Goal: Task Accomplishment & Management: Use online tool/utility

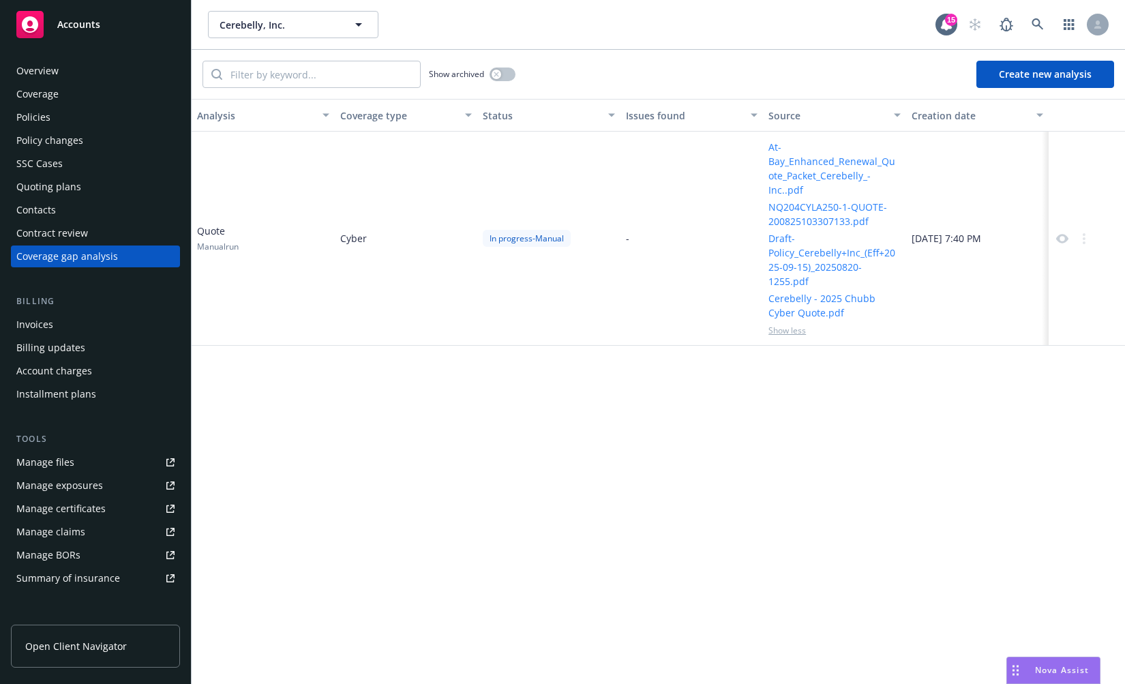
click at [593, 384] on div "Analysis Coverage type Status Issues found Source Creation date Quote Manual ru…" at bounding box center [659, 391] width 934 height 585
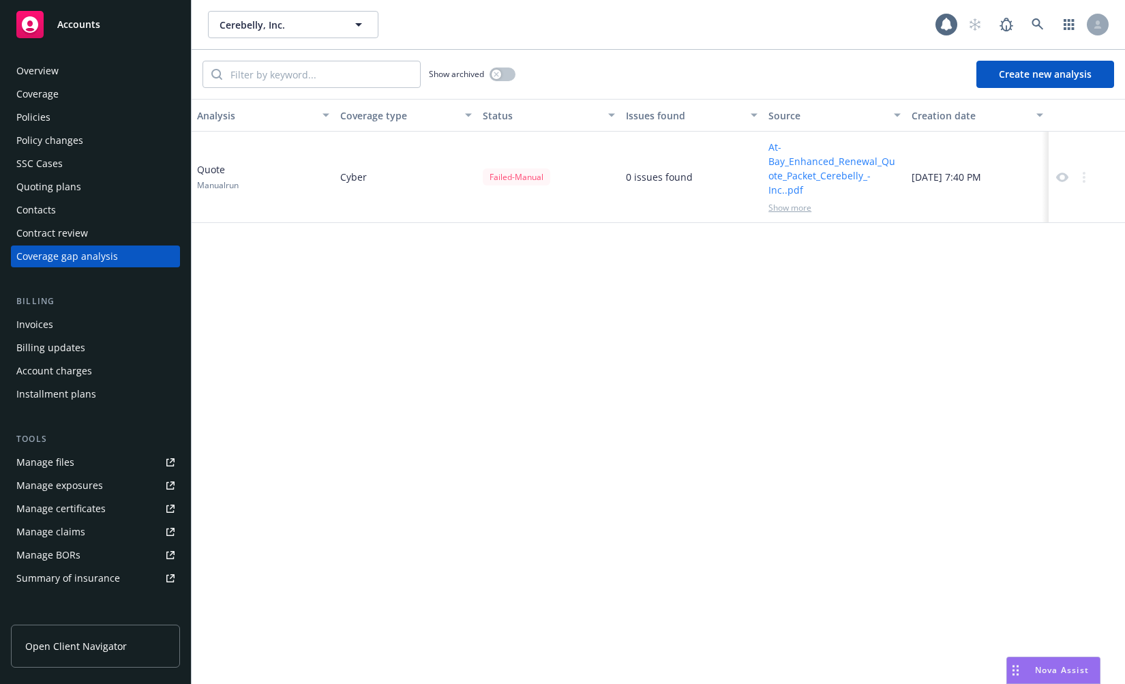
click at [518, 175] on div "Failed - Manual" at bounding box center [517, 176] width 68 height 17
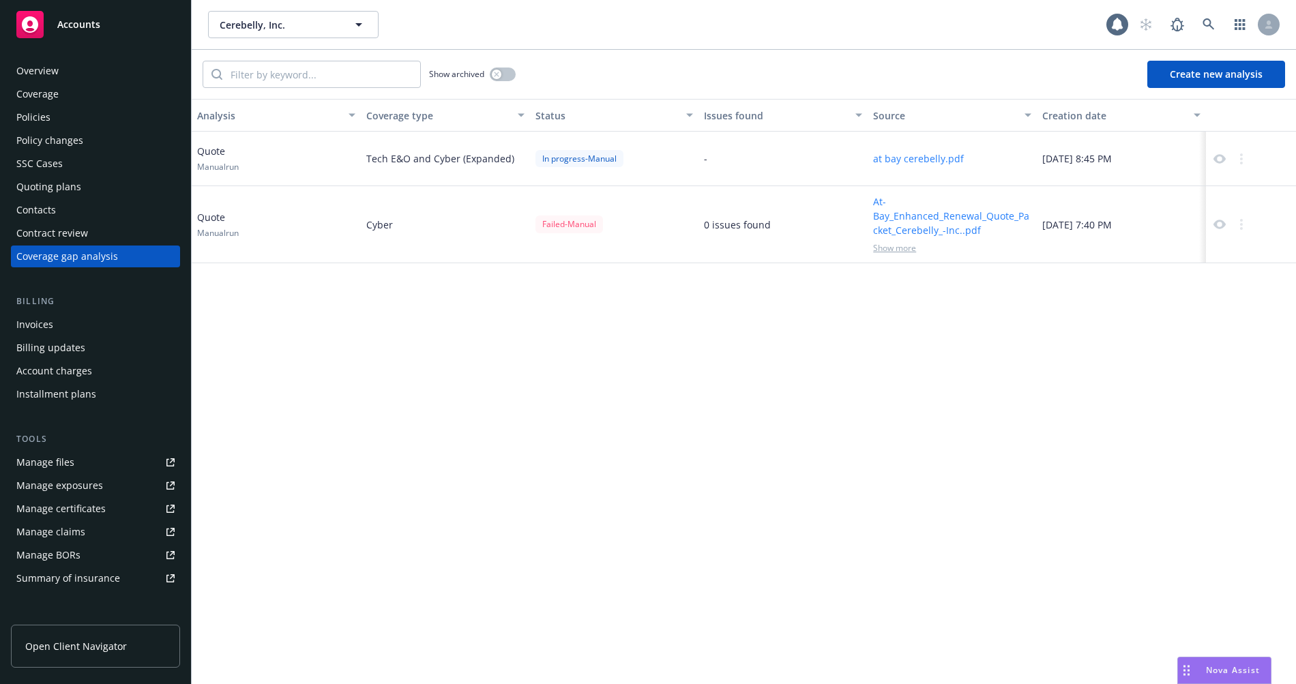
click at [612, 415] on div "Analysis Coverage type Status Issues found Source Creation date Quote Manual ru…" at bounding box center [744, 391] width 1104 height 585
click at [1125, 70] on button "Create new analysis" at bounding box center [1216, 74] width 138 height 27
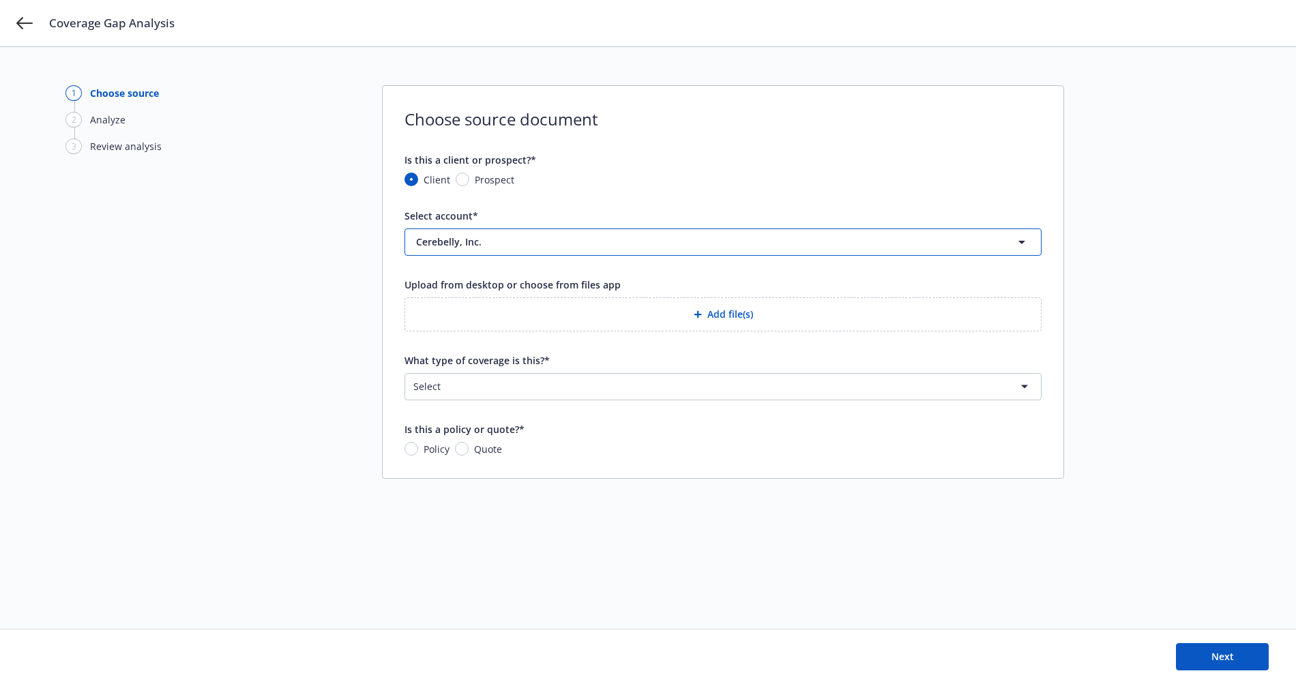
click at [631, 246] on span "Cerebelly, Inc." at bounding box center [684, 242] width 537 height 14
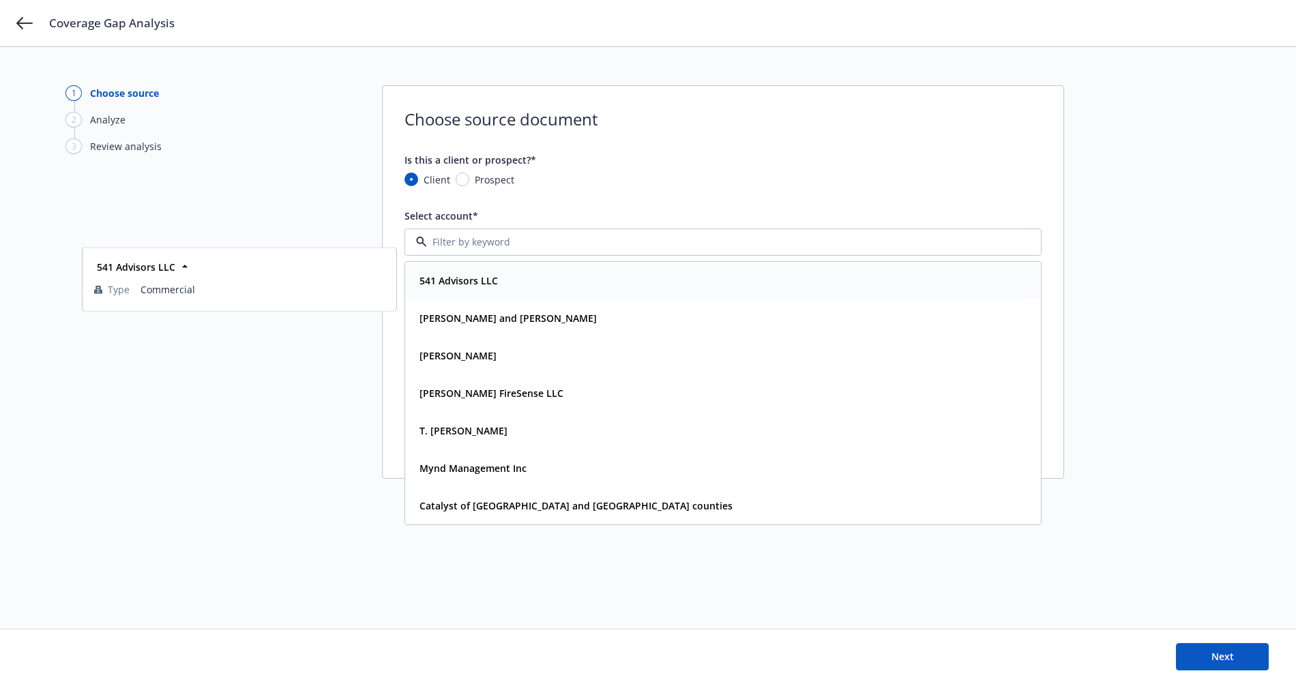
click at [315, 269] on div "541 Advisors LLC" at bounding box center [239, 267] width 296 height 20
click at [287, 176] on div "1 Choose source 2 Analyze 3 Review analysis Choose source document Is this a cl…" at bounding box center [647, 337] width 1165 height 505
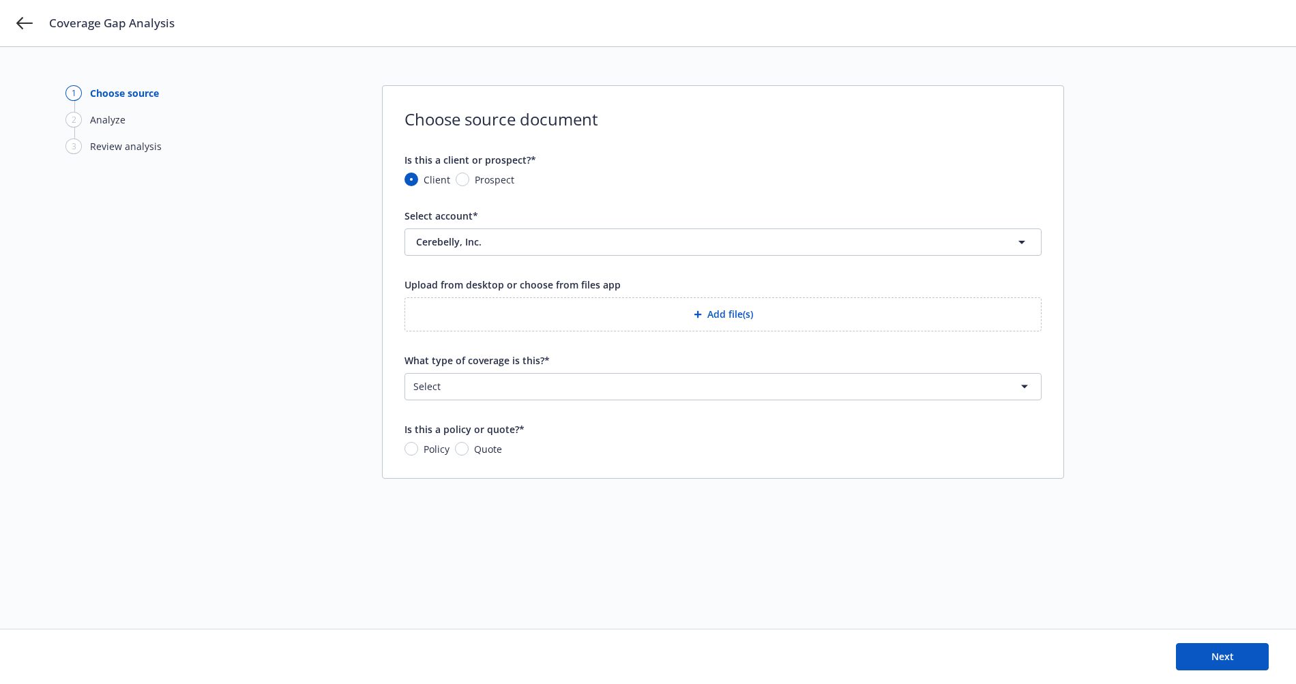
click at [600, 321] on button "Add file(s)" at bounding box center [722, 314] width 637 height 34
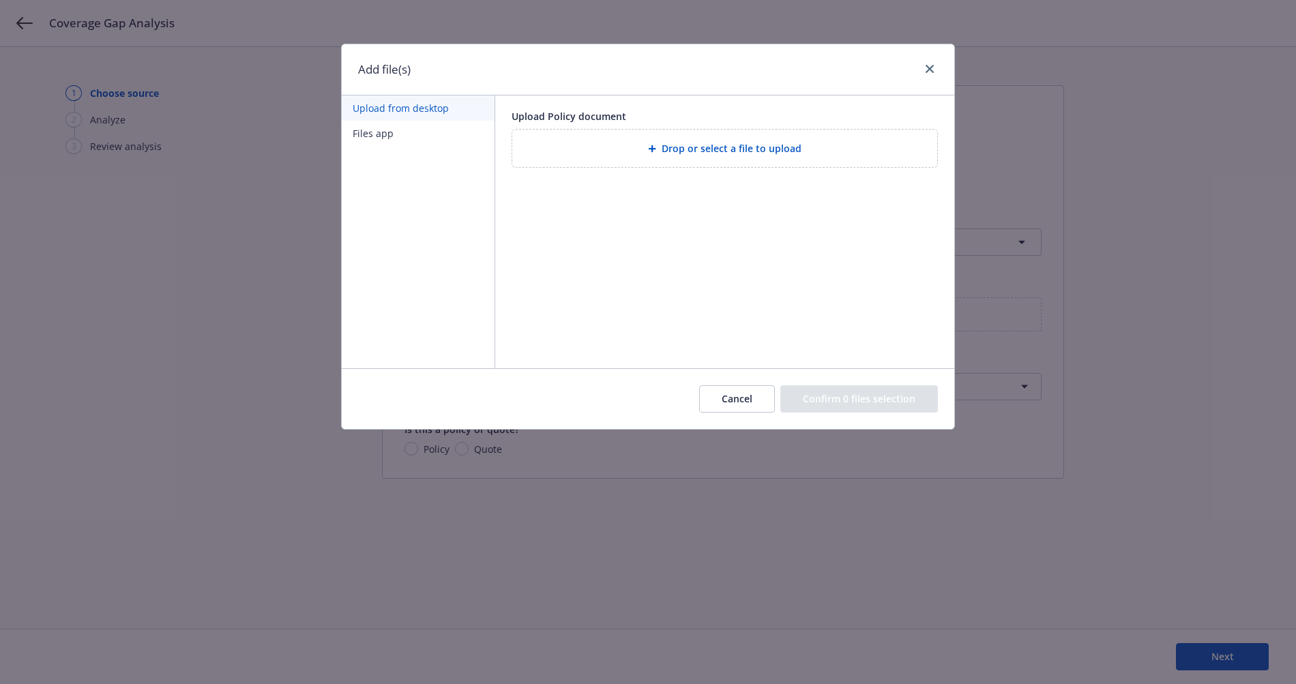
click at [666, 155] on div "Drop or select a file to upload" at bounding box center [724, 148] width 403 height 16
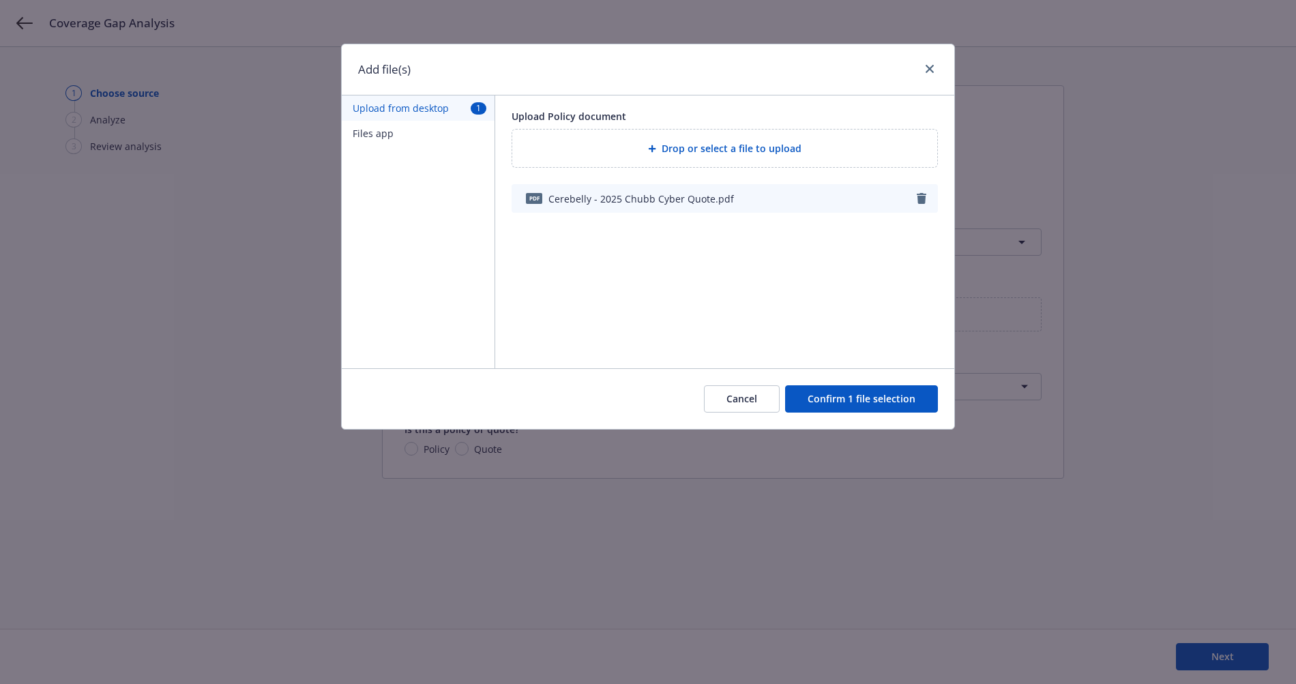
click at [851, 398] on button "Confirm 1 file selection" at bounding box center [861, 398] width 153 height 27
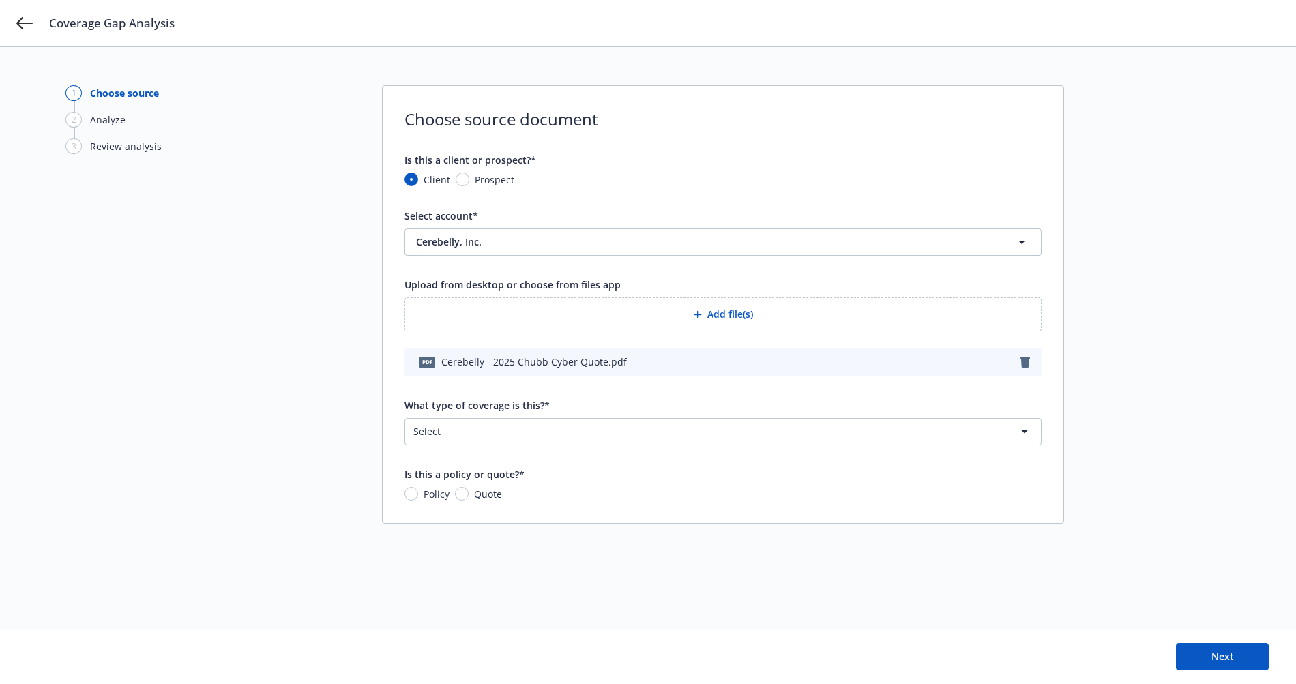
click at [563, 437] on html "Coverage Gap Analysis 1 Choose source 2 Analyze 3 Review analysis Choose source…" at bounding box center [648, 342] width 1296 height 684
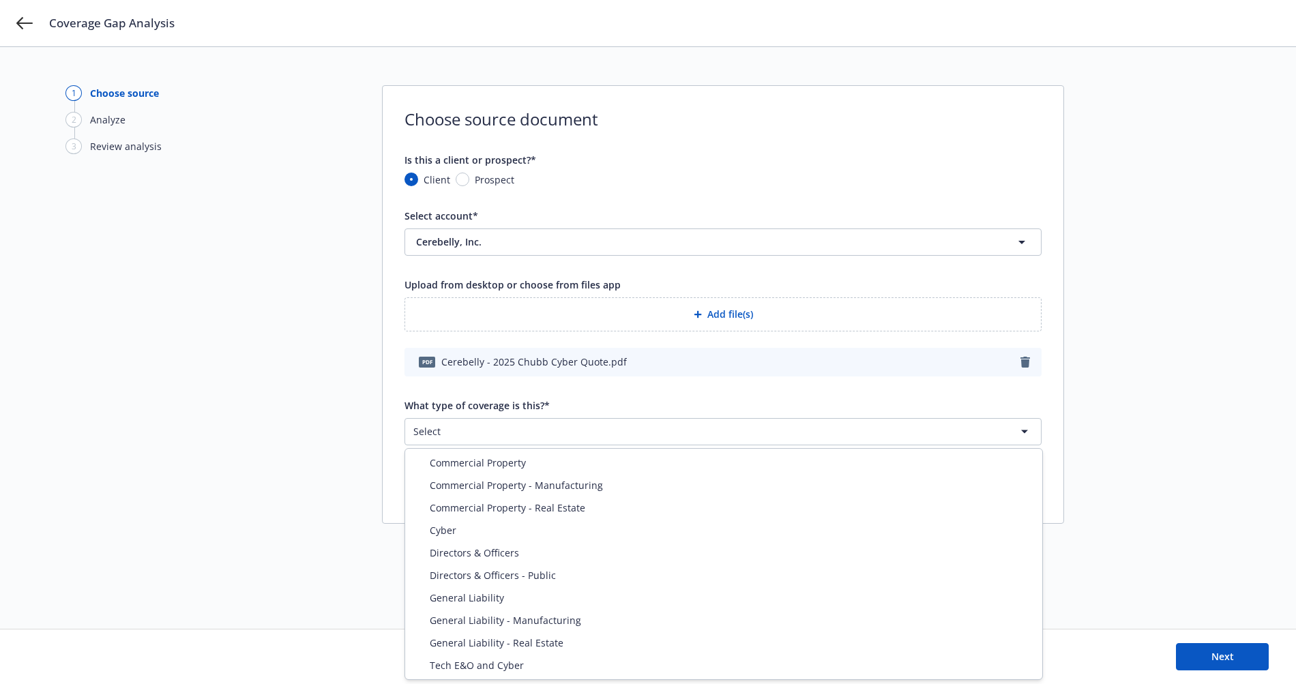
select select "CYBER"
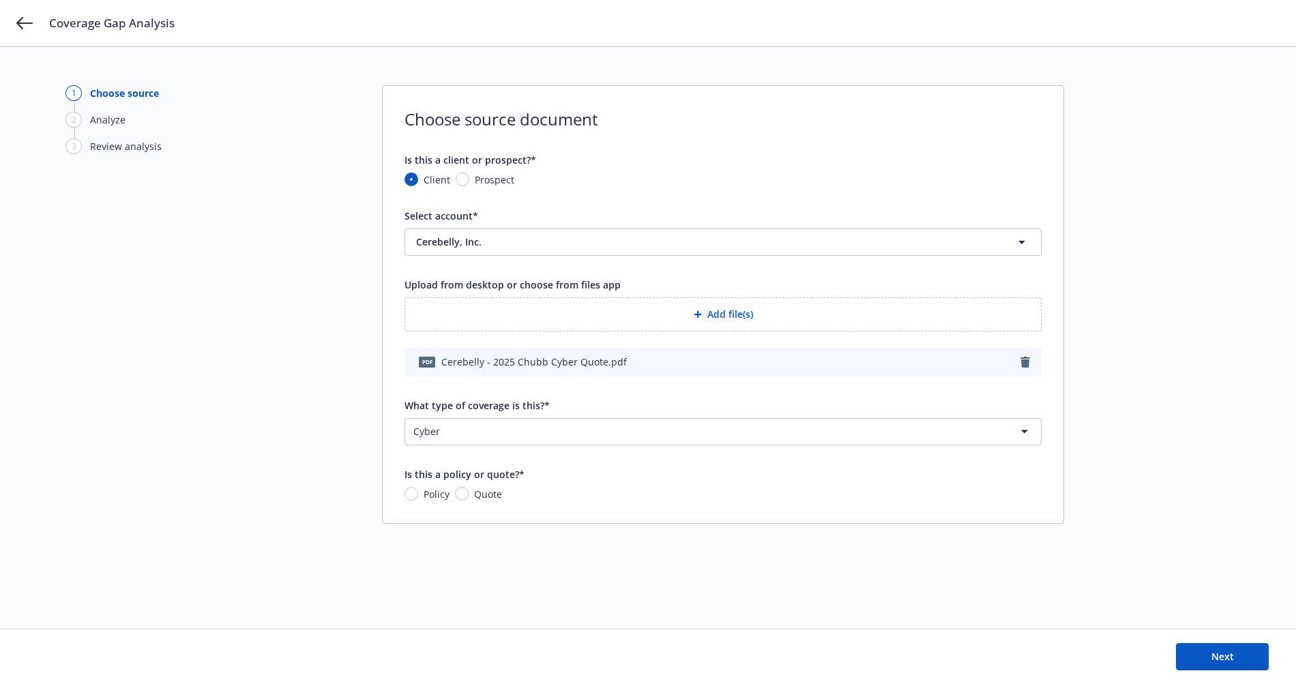
click at [478, 498] on span "Quote" at bounding box center [488, 494] width 28 height 14
click at [468, 498] on input "Quote" at bounding box center [462, 494] width 14 height 14
radio input "true"
click at [1125, 664] on button "Next" at bounding box center [1222, 656] width 93 height 27
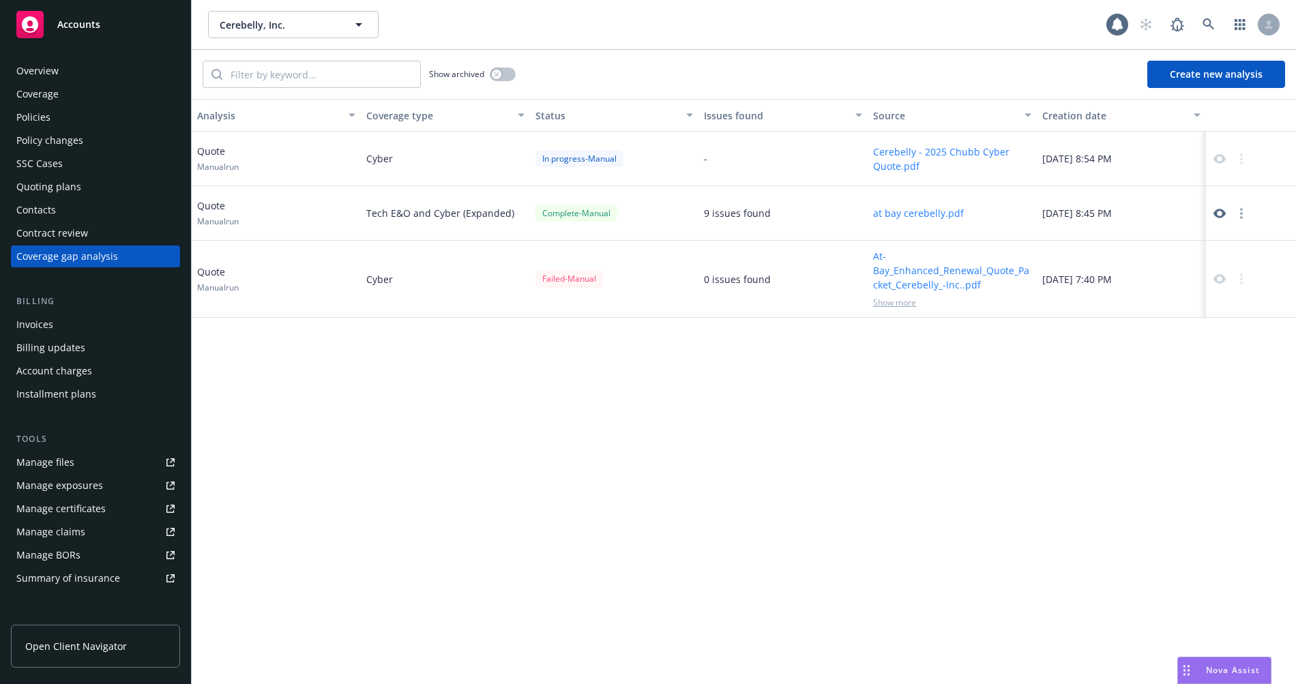
click at [666, 432] on div "Analysis Coverage type Status Issues found Source Creation date Quote Manual ru…" at bounding box center [744, 391] width 1104 height 585
click at [639, 169] on div "In progress - Manual" at bounding box center [614, 159] width 169 height 55
click at [547, 468] on div "Analysis Coverage type Status Issues found Source Creation date Quote Manual ru…" at bounding box center [744, 391] width 1104 height 585
click at [564, 400] on div "Analysis Coverage type Status Issues found Source Creation date Quote Manual ru…" at bounding box center [744, 391] width 1104 height 585
click at [424, 463] on div "Analysis Coverage type Status Issues found Source Creation date Quote Manual ru…" at bounding box center [744, 391] width 1104 height 585
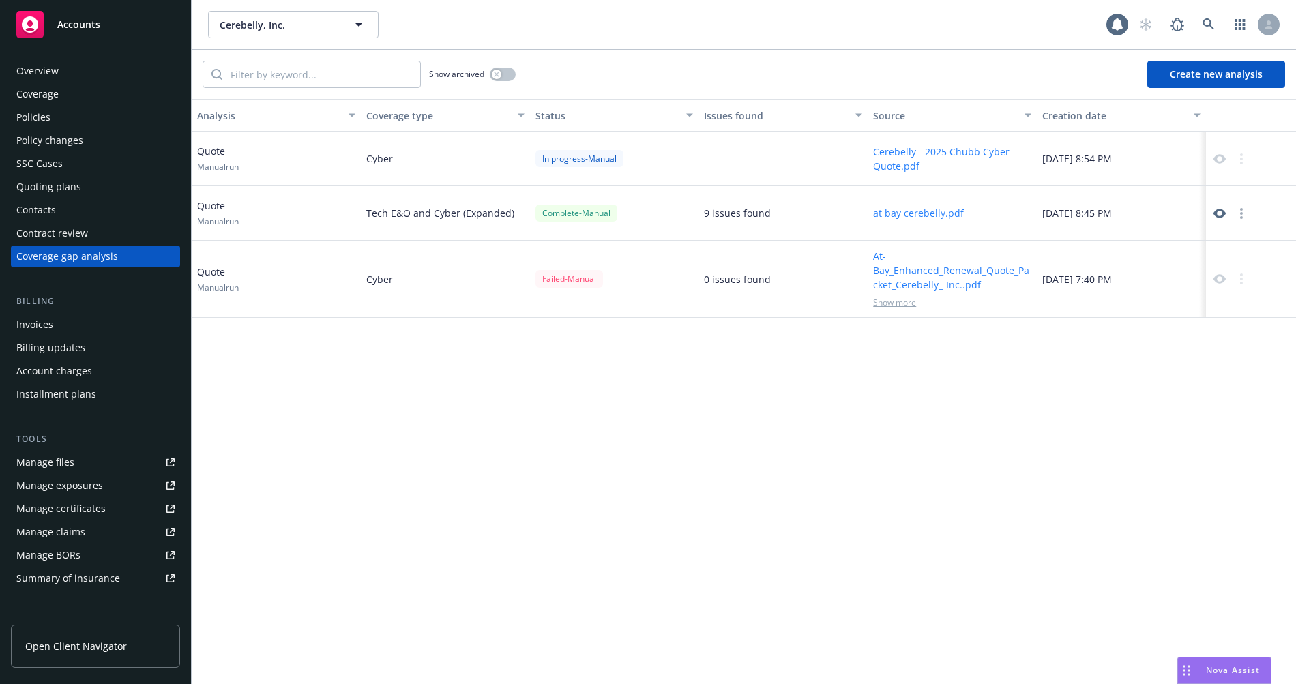
click at [576, 150] on div "In progress - Manual" at bounding box center [579, 158] width 88 height 17
click at [397, 171] on div "Cyber" at bounding box center [445, 159] width 169 height 55
click at [754, 521] on div "Analysis Coverage type Status Issues found Source Creation date Quote Manual ru…" at bounding box center [744, 391] width 1104 height 585
click at [767, 205] on div "9 issues found" at bounding box center [782, 213] width 169 height 55
click at [767, 402] on div "Analysis Coverage type Status Issues found Source Creation date Quote Manual ru…" at bounding box center [744, 391] width 1104 height 585
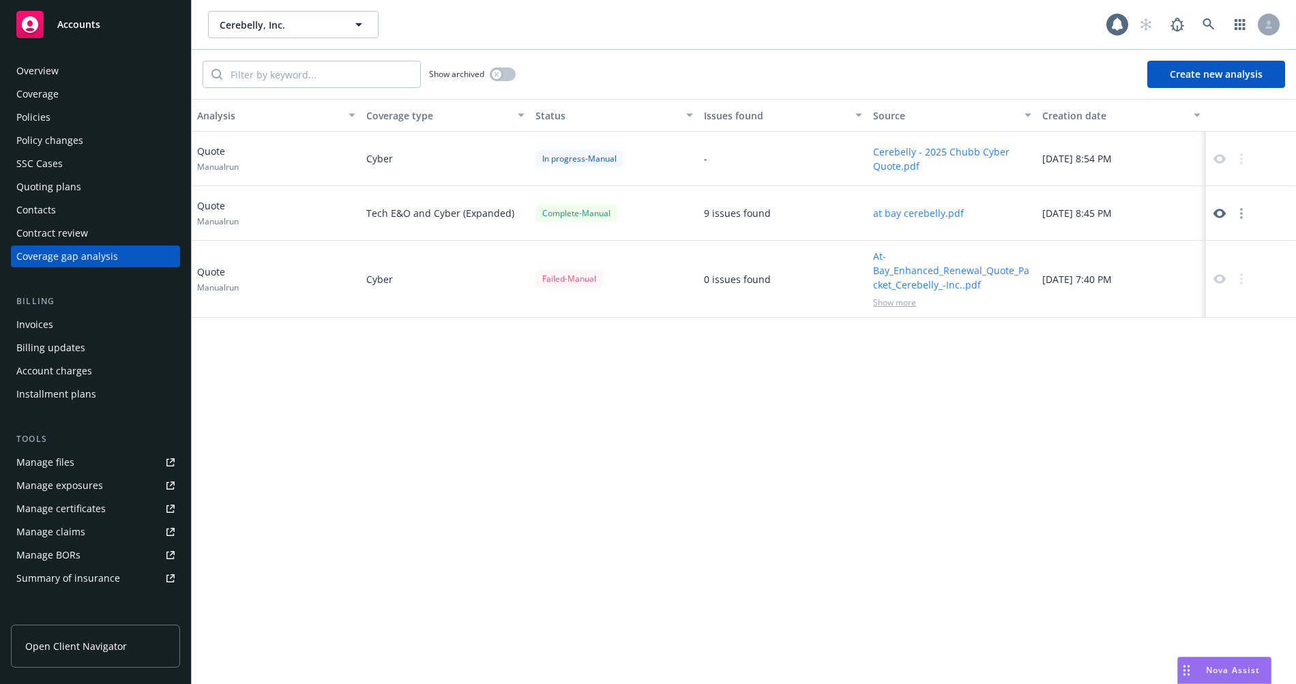
click at [966, 460] on div "Analysis Coverage type Status Issues found Source Creation date Quote Manual ru…" at bounding box center [744, 391] width 1104 height 585
click at [700, 485] on div "Analysis Coverage type Status Issues found Source Creation date Quote Manual ru…" at bounding box center [744, 391] width 1104 height 585
click at [391, 548] on div "Analysis Coverage type Status Issues found Source Creation date Quote Manual ru…" at bounding box center [744, 391] width 1104 height 585
click at [387, 425] on div "Analysis Coverage type Status Issues found Source Creation date Quote Manual ru…" at bounding box center [744, 391] width 1104 height 585
click at [314, 487] on div "Analysis Coverage type Status Issues found Source Creation date Quote Manual ru…" at bounding box center [744, 391] width 1104 height 585
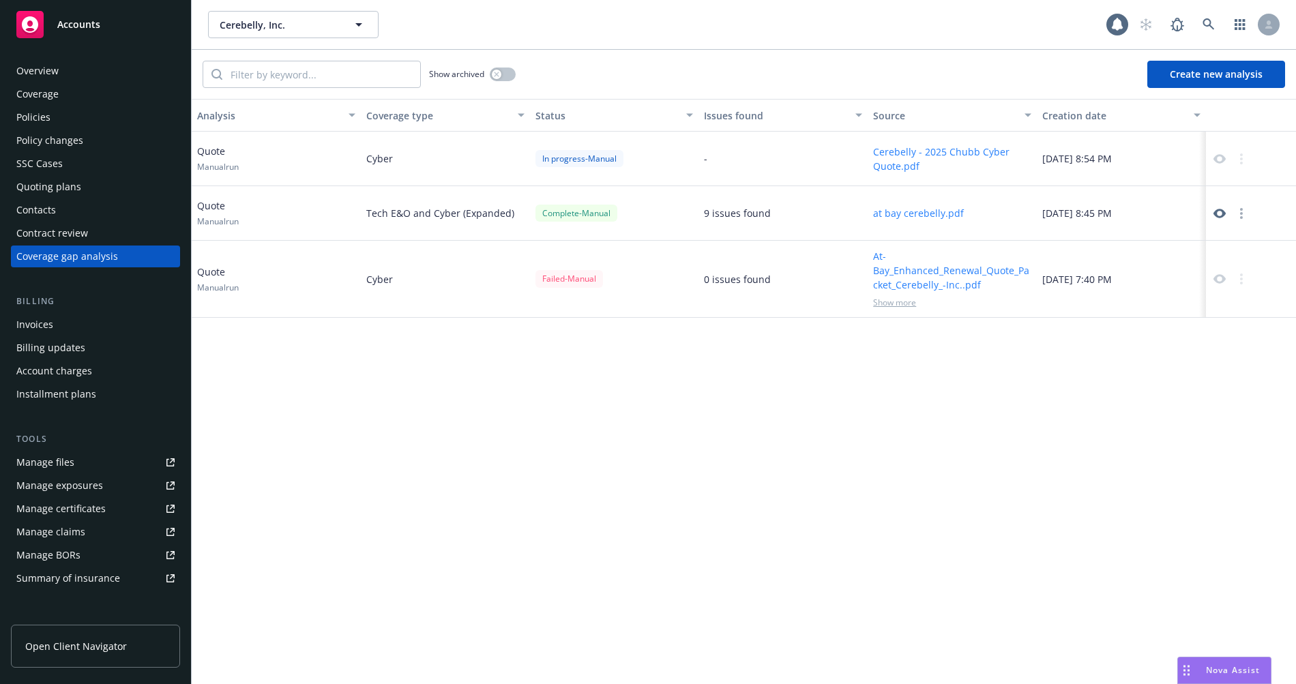
click at [747, 211] on div "9 issues found" at bounding box center [737, 213] width 67 height 14
click at [644, 83] on div "Show archived Create new analysis" at bounding box center [744, 74] width 1104 height 49
click at [706, 423] on div "Analysis Coverage type Status Issues found Source Creation date Quote Manual ru…" at bounding box center [744, 391] width 1104 height 585
click at [654, 363] on div "Analysis Coverage type Status Issues found Source Creation date Quote Manual ru…" at bounding box center [744, 391] width 1104 height 585
click at [781, 436] on div "Analysis Coverage type Status Issues found Source Creation date Quote Manual ru…" at bounding box center [744, 391] width 1104 height 585
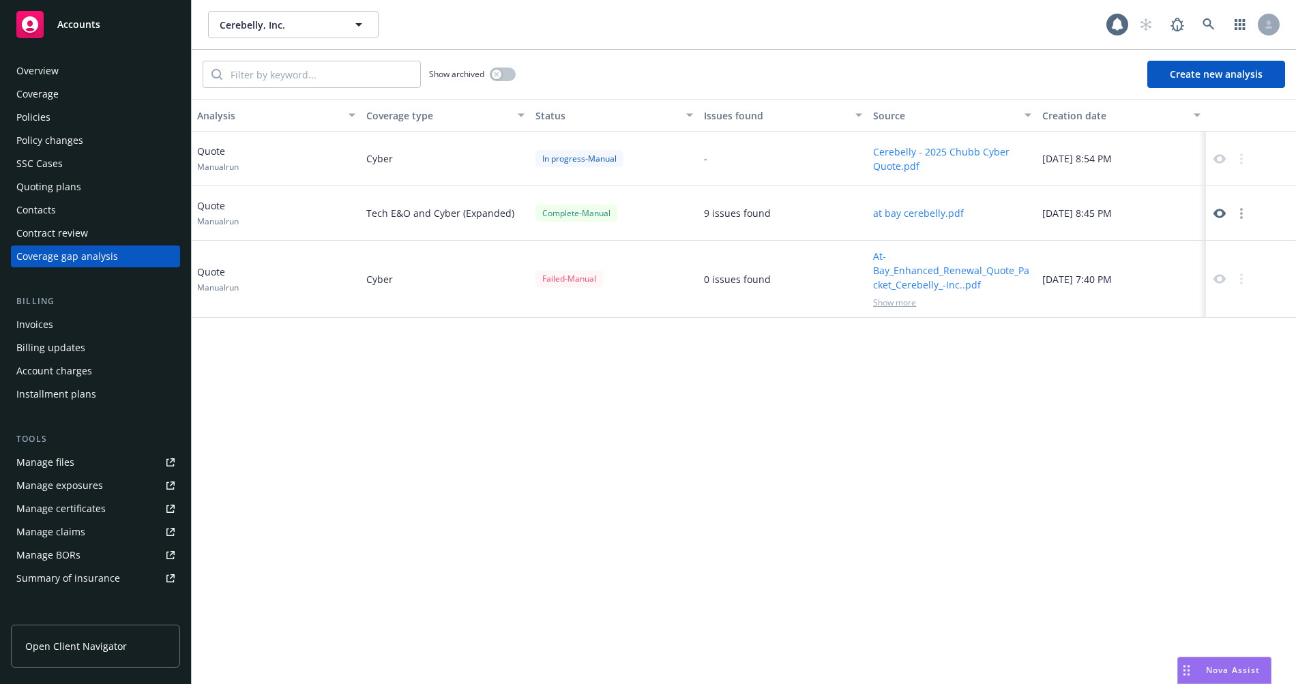
click at [539, 152] on div "In progress - Manual" at bounding box center [579, 158] width 88 height 17
click at [536, 501] on div "Analysis Coverage type Status Issues found Source Creation date Quote Manual ru…" at bounding box center [744, 391] width 1104 height 585
drag, startPoint x: 734, startPoint y: 198, endPoint x: 775, endPoint y: 261, distance: 74.9
click at [776, 261] on div "Quote Manual run Cyber In progress - Manual - Cerebelly - 2025 Chubb Cyber Quot…" at bounding box center [744, 214] width 1104 height 164
click at [756, 450] on div "Analysis Coverage type Status Issues found Source Creation date Quote Manual ru…" at bounding box center [744, 391] width 1104 height 585
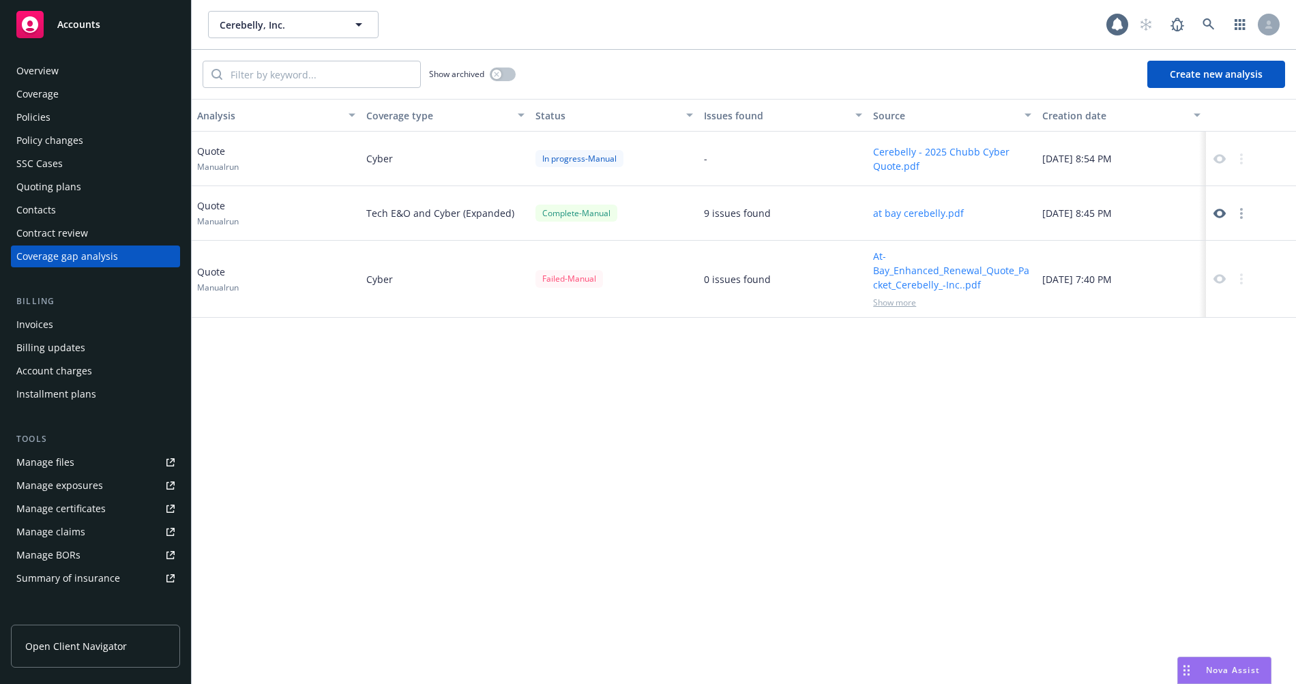
click at [572, 499] on div "Analysis Coverage type Status Issues found Source Creation date Quote Manual ru…" at bounding box center [744, 391] width 1104 height 585
click at [447, 218] on div "Tech E&O and Cyber (Expanded)" at bounding box center [445, 213] width 169 height 55
click at [1125, 153] on icon at bounding box center [1219, 159] width 12 height 12
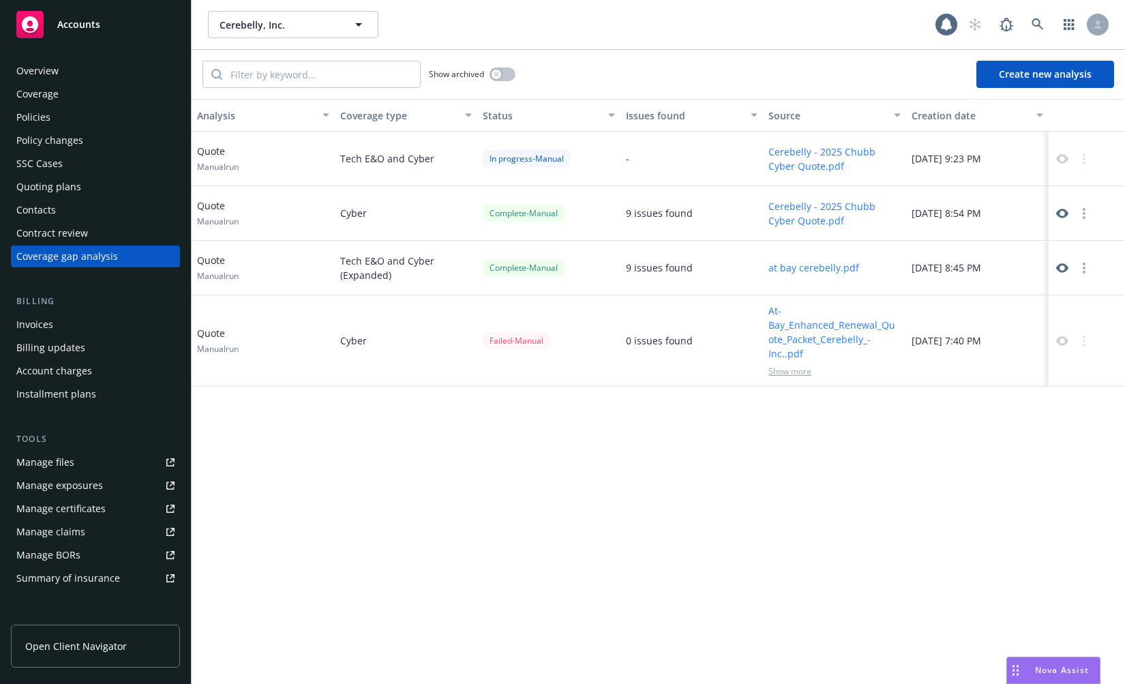
click at [672, 572] on div "Analysis Coverage type Status Issues found Source Creation date Quote Manual ru…" at bounding box center [659, 391] width 934 height 585
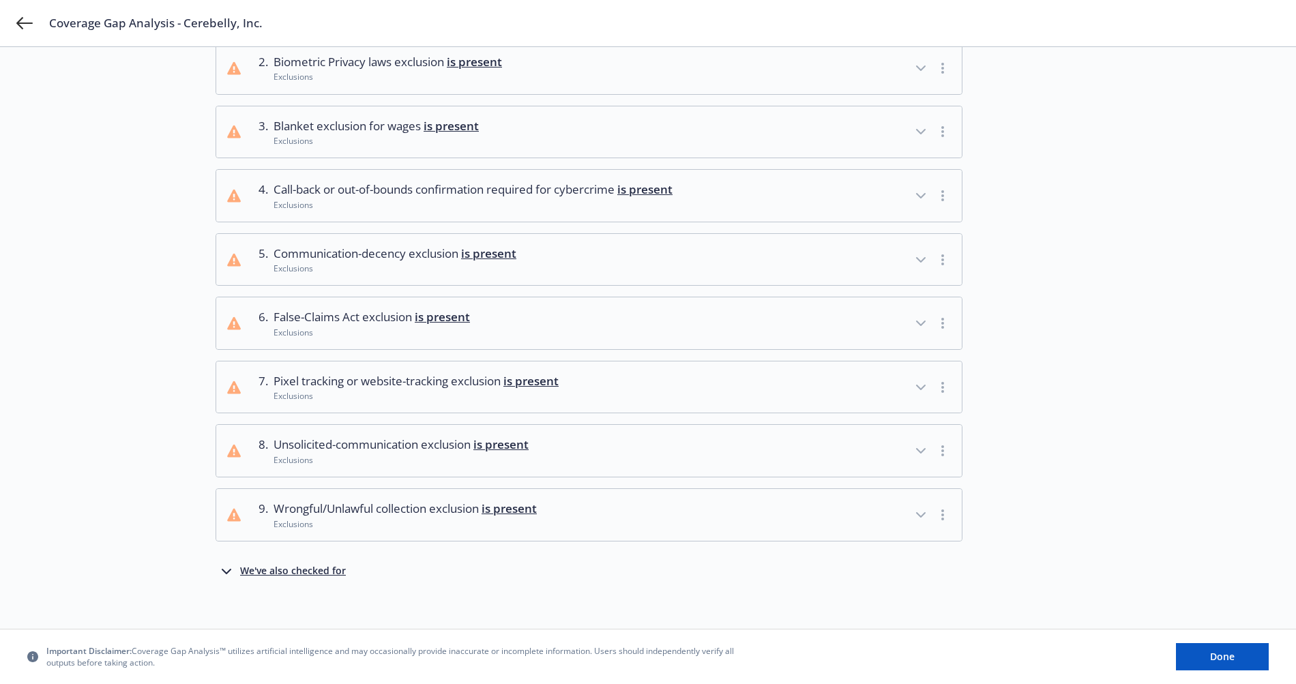
scroll to position [200, 0]
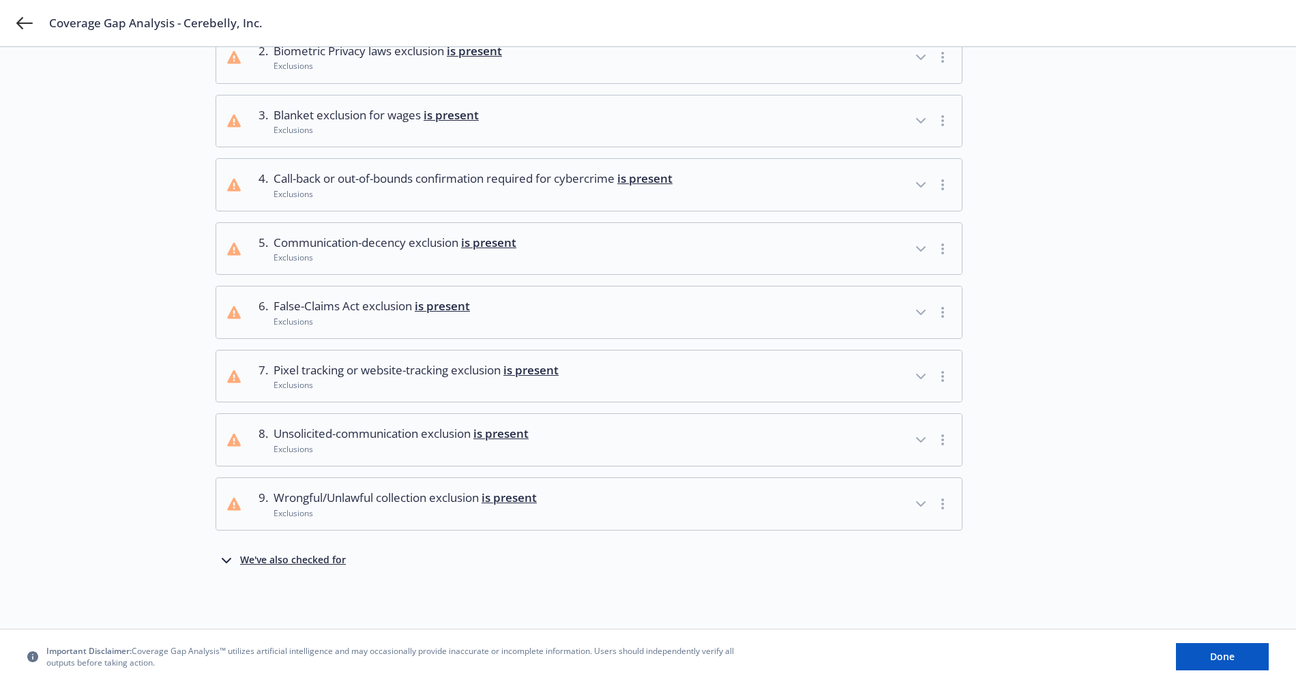
click at [299, 559] on div "We've also checked for" at bounding box center [293, 560] width 106 height 16
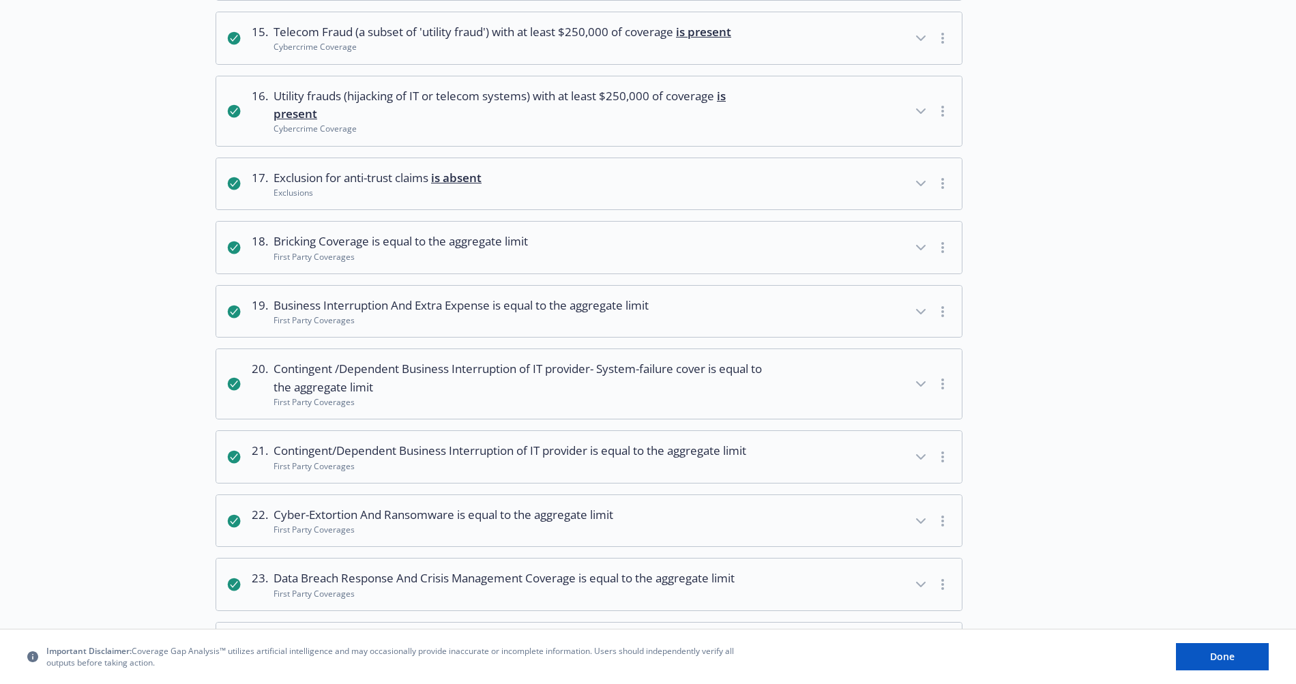
scroll to position [1152, 0]
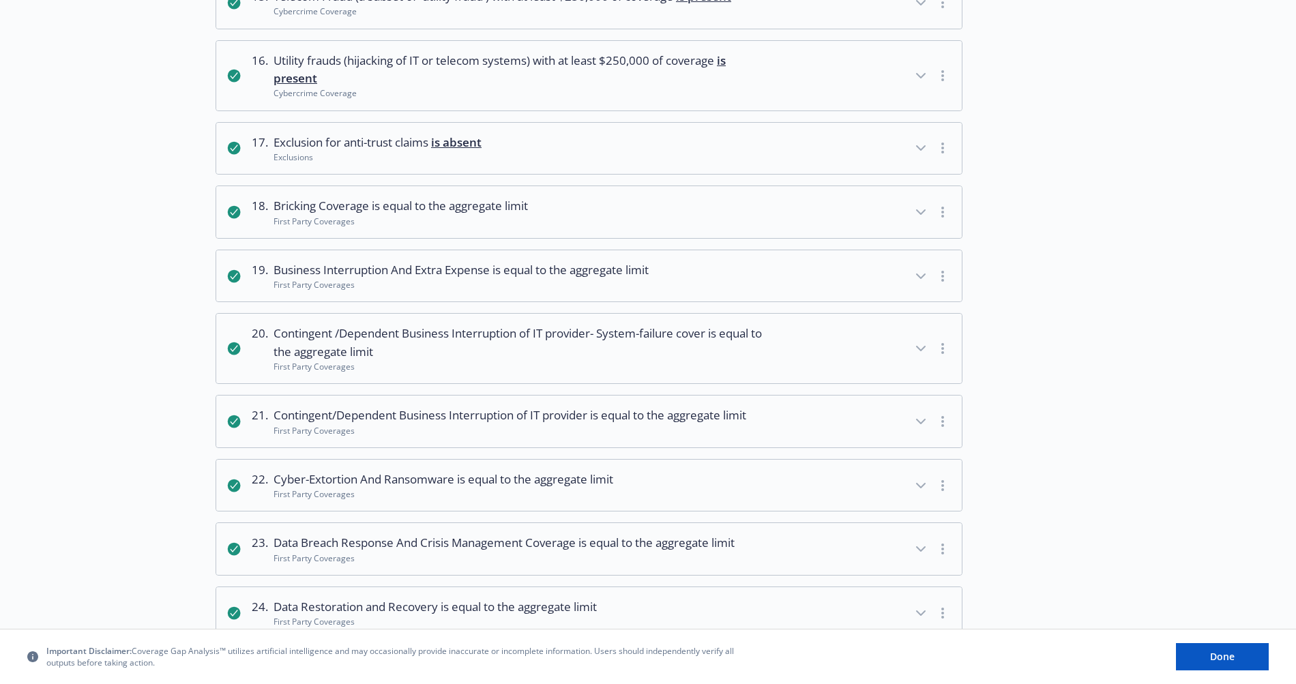
click at [151, 407] on div "Choose source Analyze 3 Review analysis" at bounding box center [140, 73] width 150 height 2280
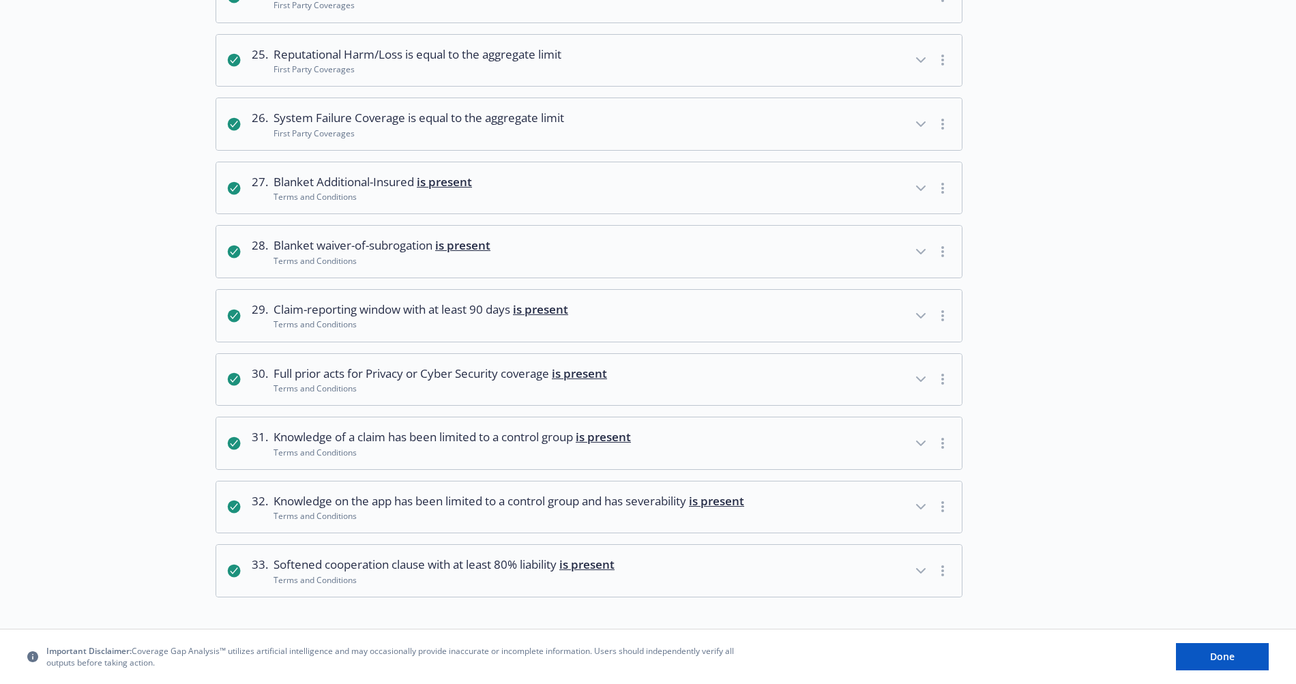
scroll to position [1775, 0]
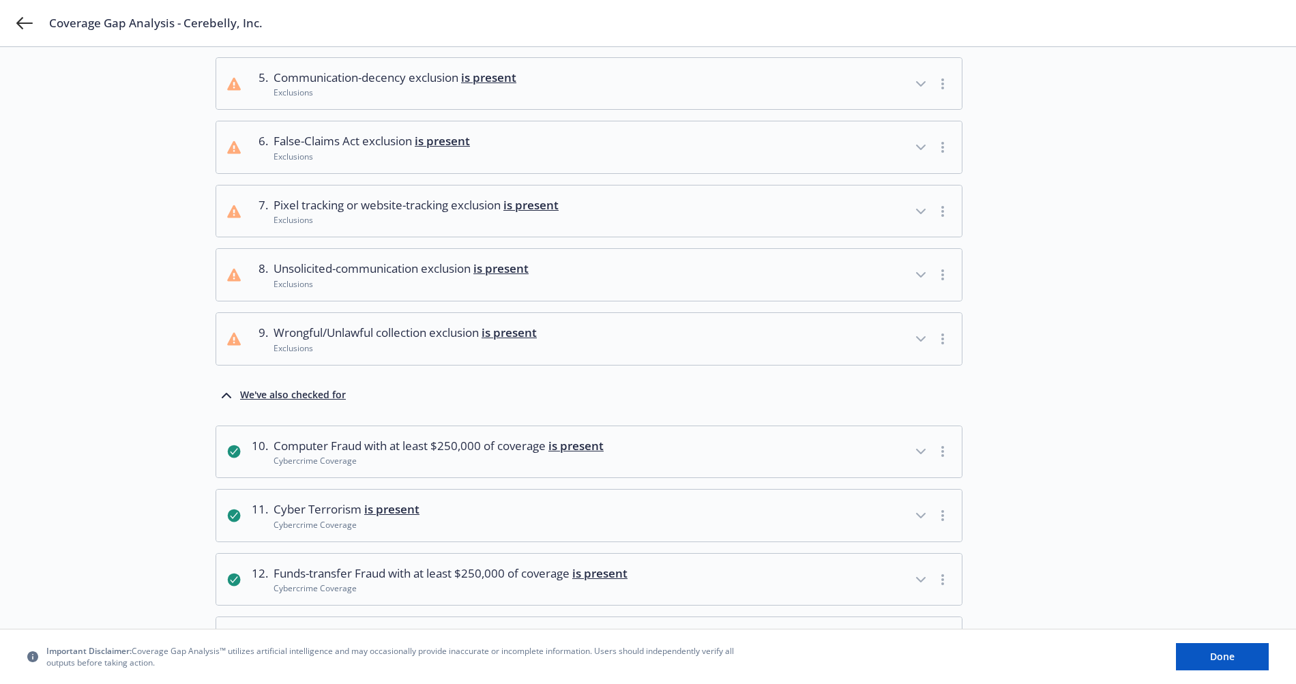
scroll to position [0, 0]
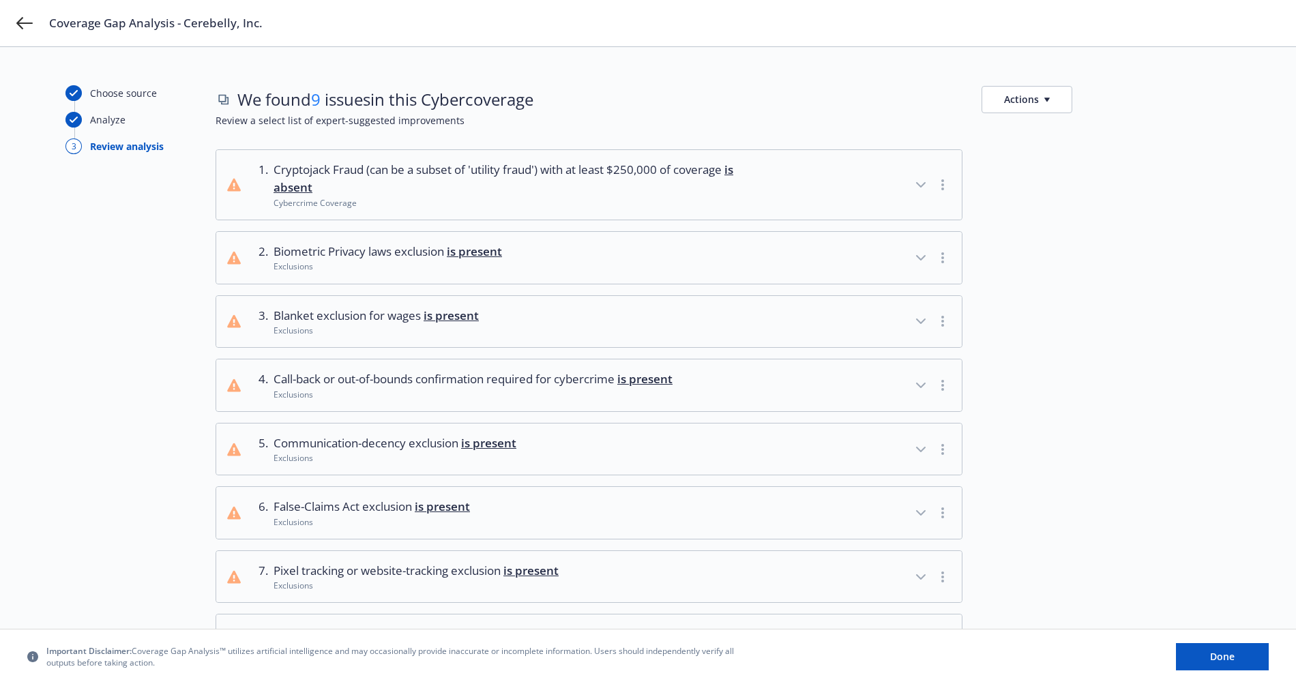
click at [1051, 95] on button "Actions" at bounding box center [1026, 99] width 91 height 27
click at [1022, 106] on button "Actions" at bounding box center [1026, 99] width 91 height 27
click at [1076, 142] on link "Copy list of issues" at bounding box center [1092, 130] width 220 height 27
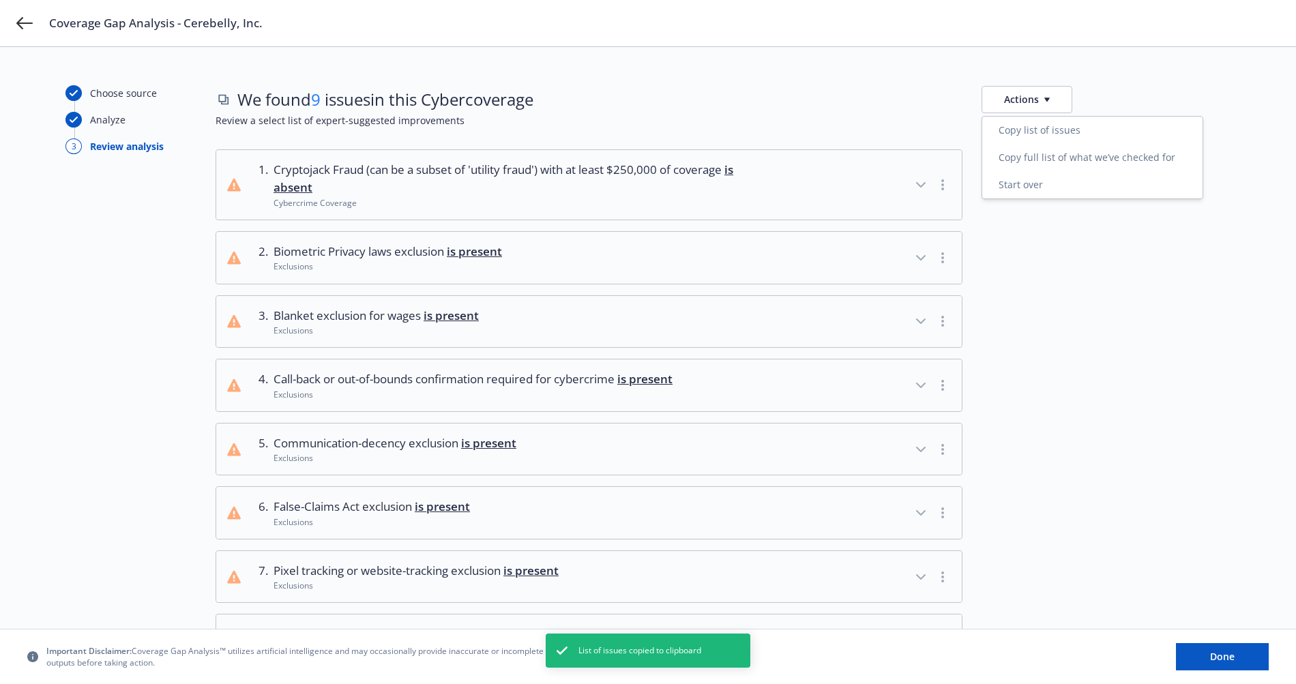
click at [1079, 386] on div at bounding box center [1105, 385] width 249 height 53
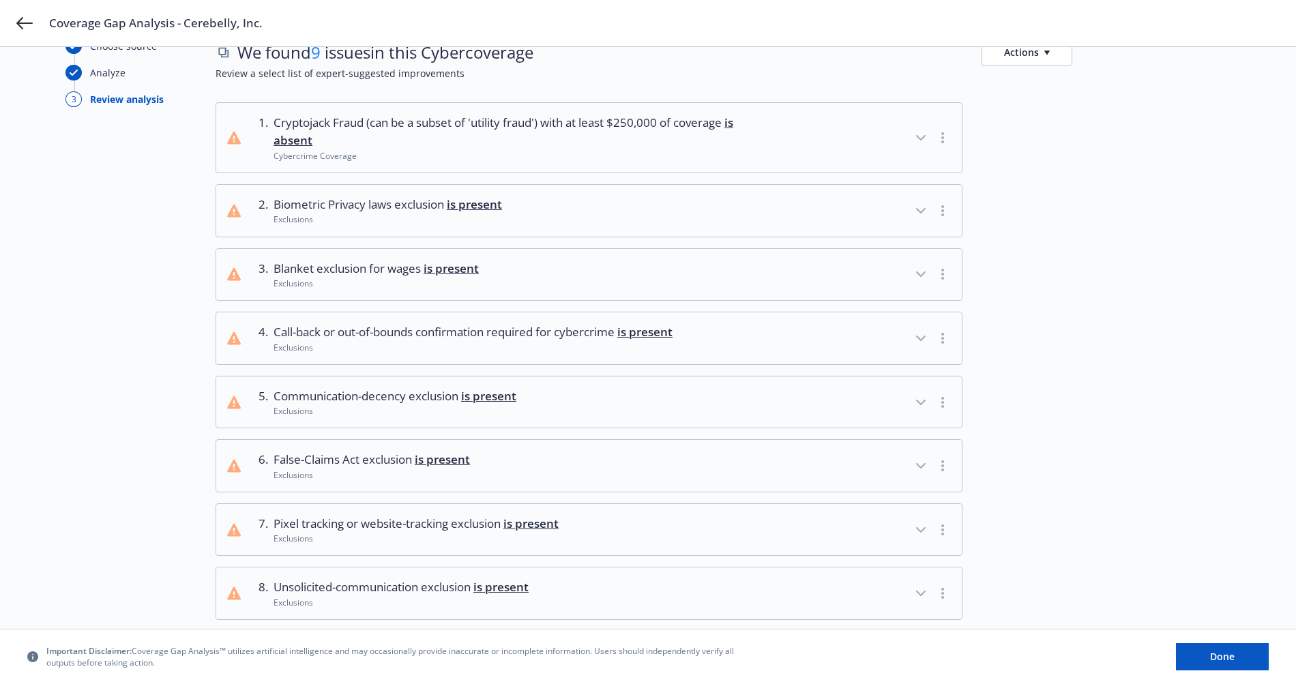
scroll to position [53, 0]
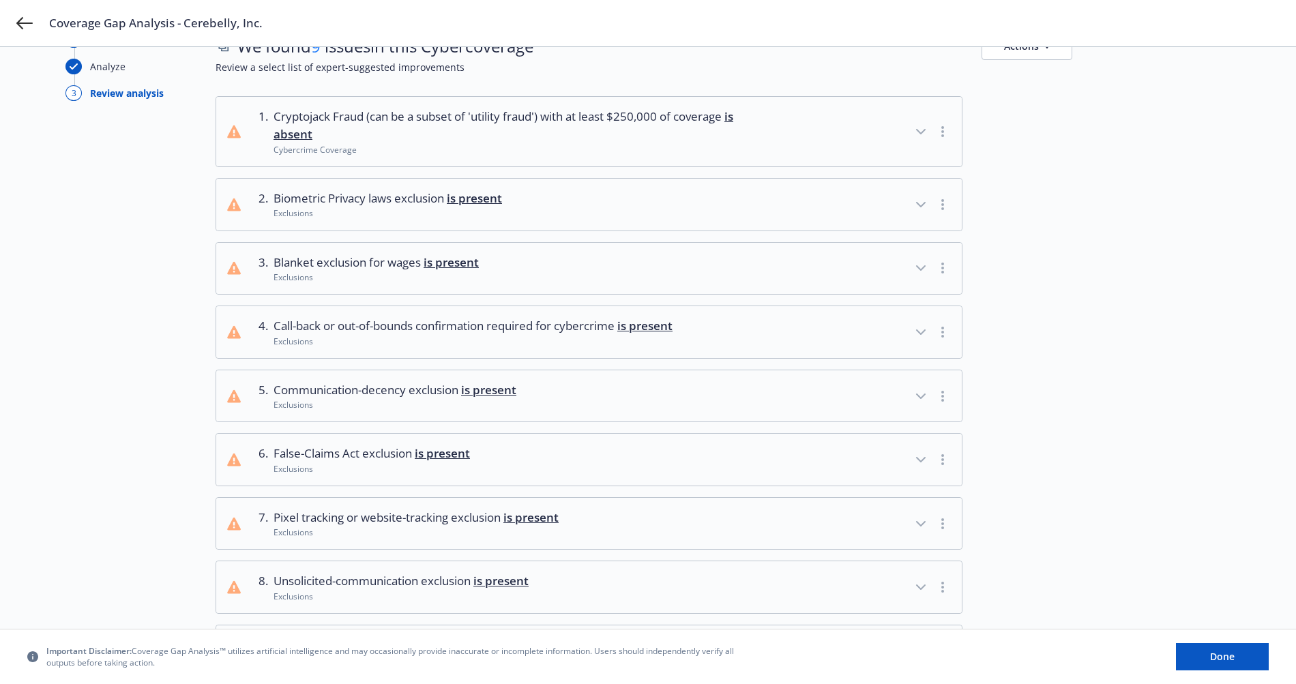
click at [479, 268] on span "is present" at bounding box center [450, 262] width 55 height 16
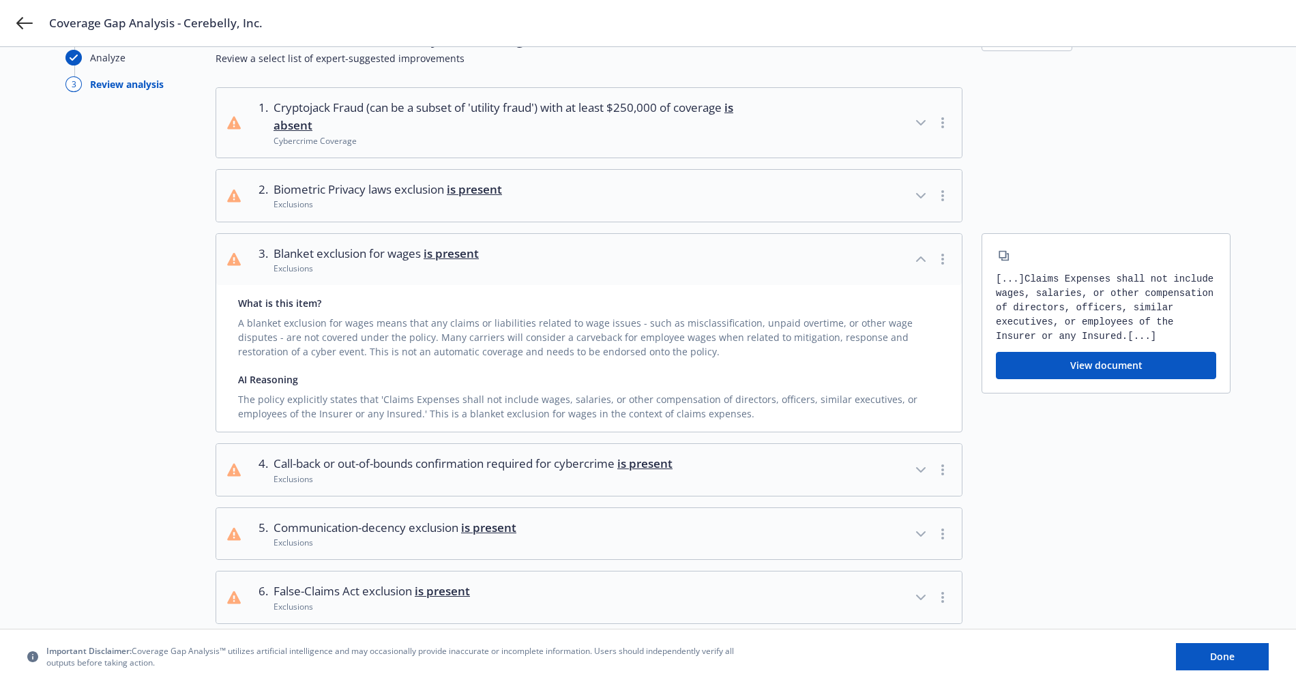
scroll to position [63, 0]
click at [682, 254] on button "3 . Blanket exclusion for wages is present Exclusions" at bounding box center [588, 259] width 745 height 52
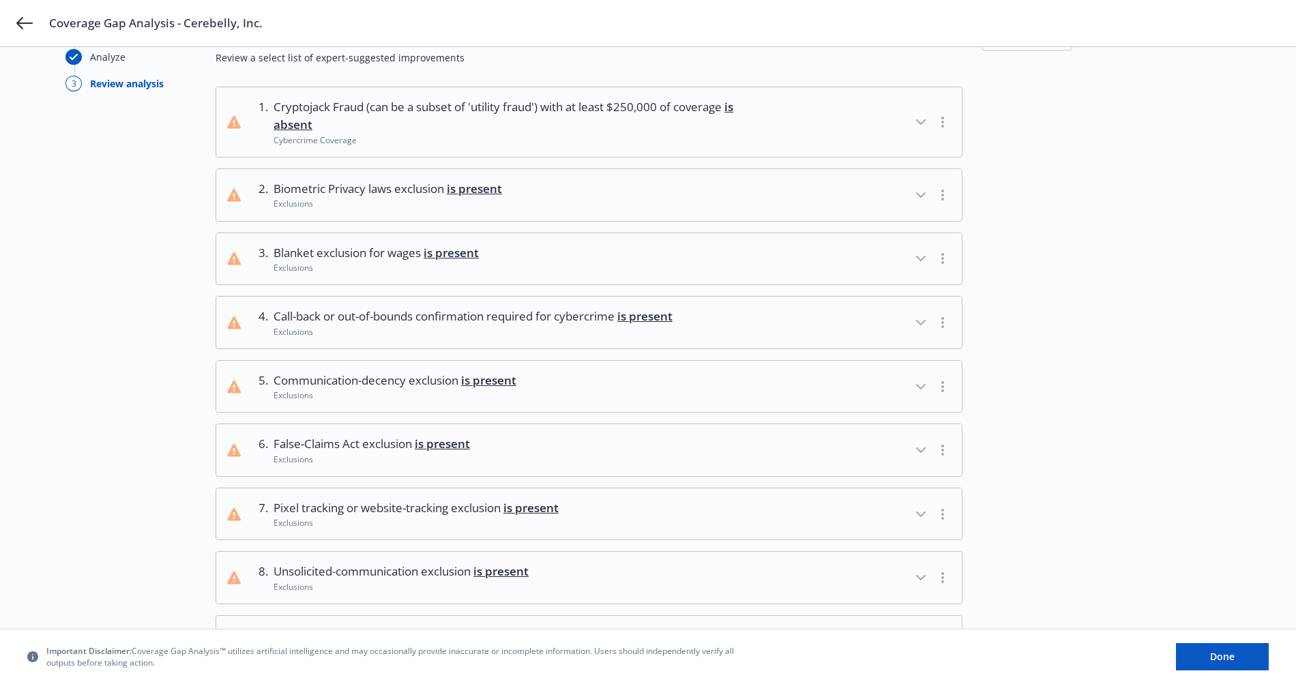
click at [558, 271] on button "3 . Blanket exclusion for wages is present Exclusions" at bounding box center [588, 259] width 745 height 52
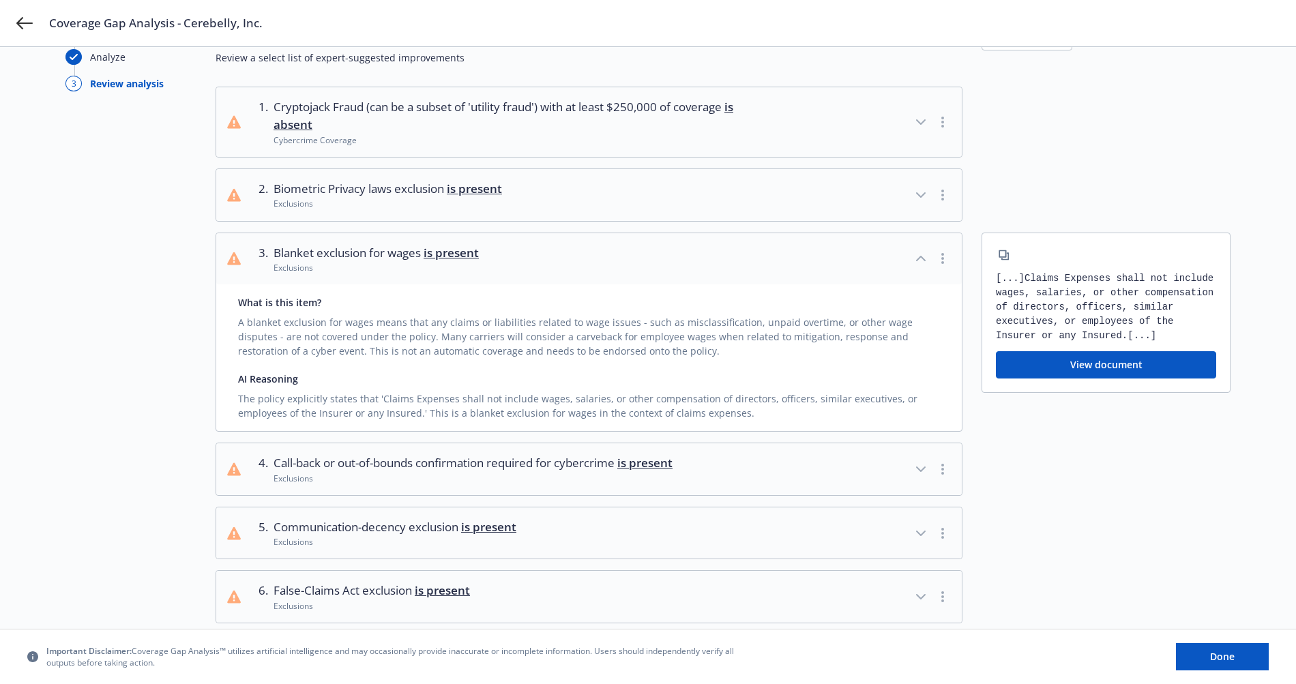
click at [558, 271] on button "3 . Blanket exclusion for wages is present Exclusions" at bounding box center [588, 259] width 745 height 52
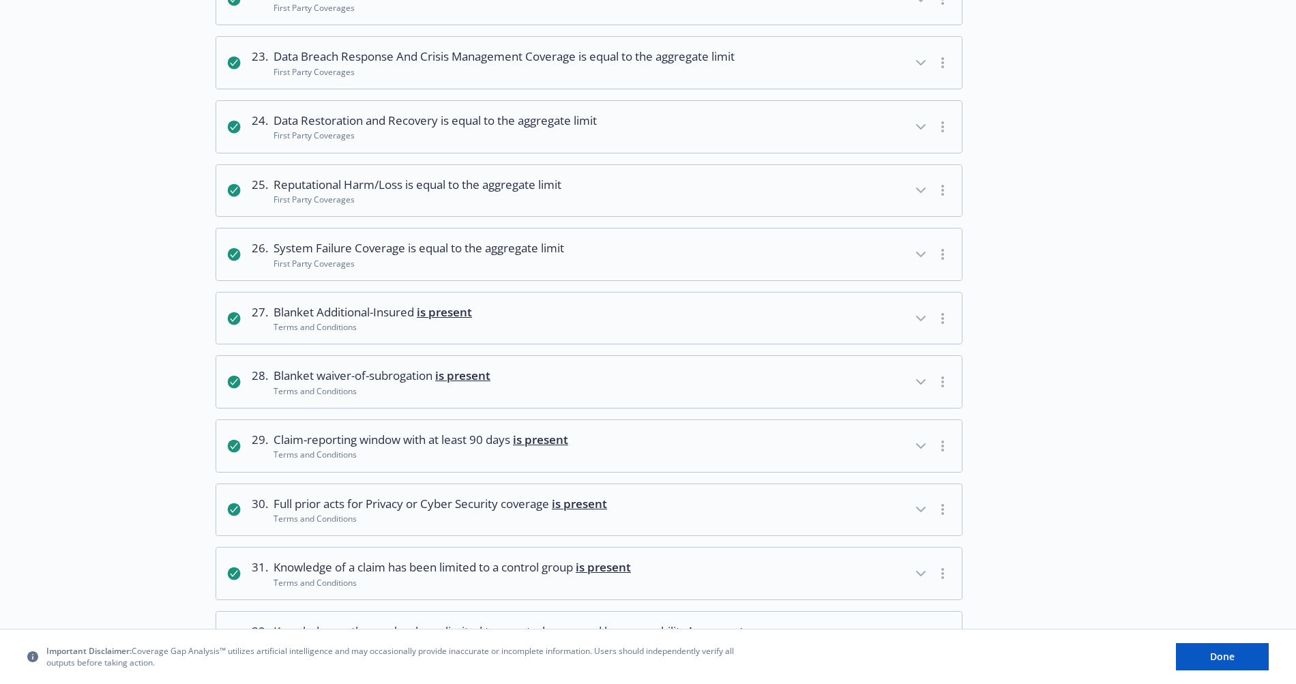
scroll to position [1535, 0]
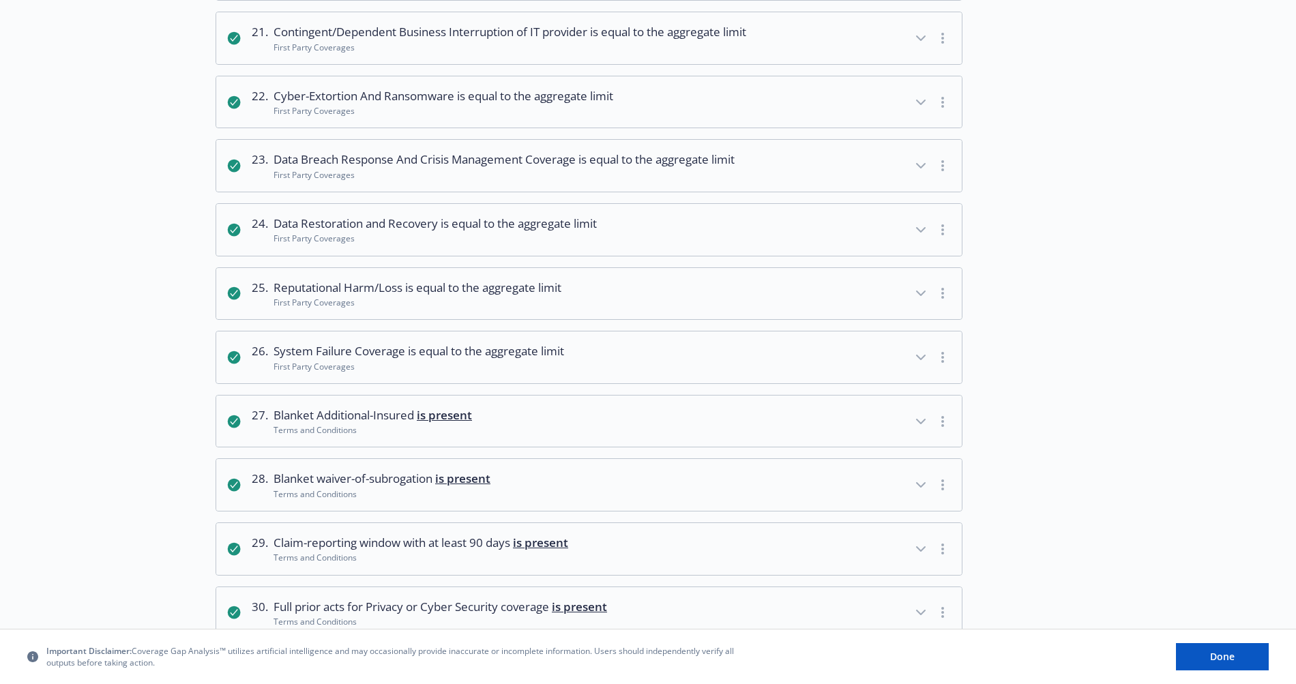
click at [317, 239] on div "First Party Coverages" at bounding box center [434, 239] width 323 height 12
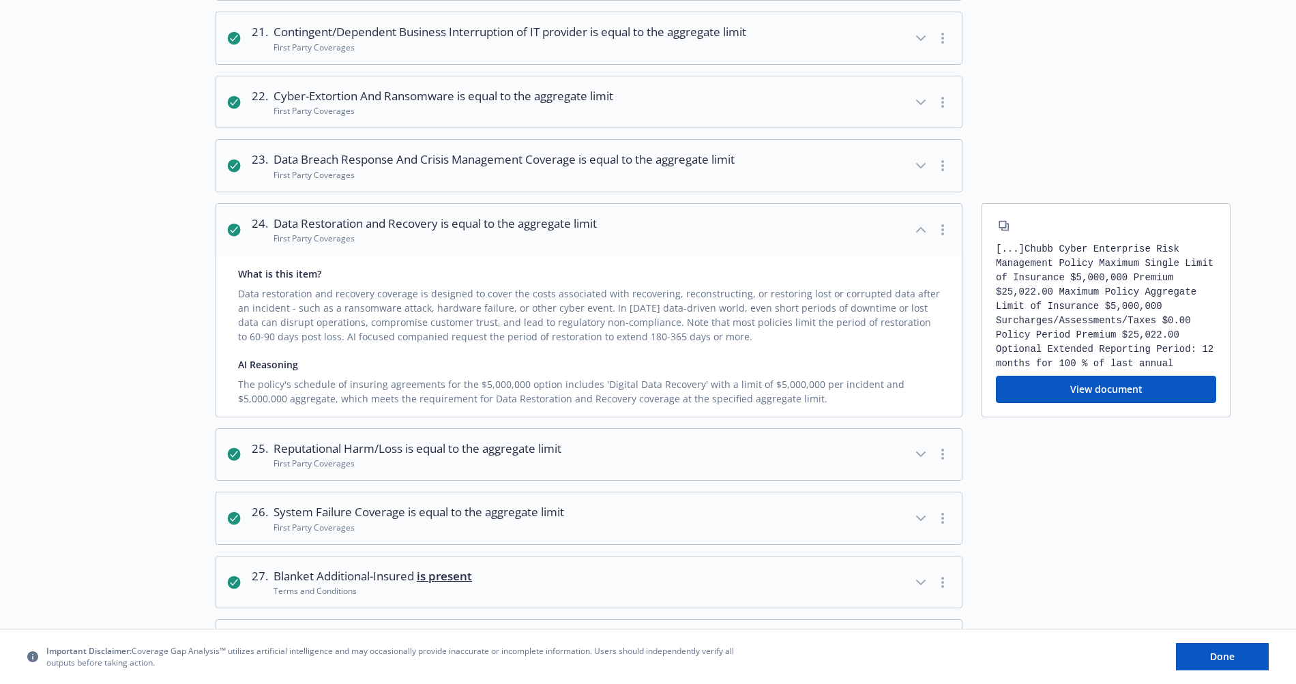
click at [296, 238] on div "First Party Coverages" at bounding box center [434, 239] width 323 height 12
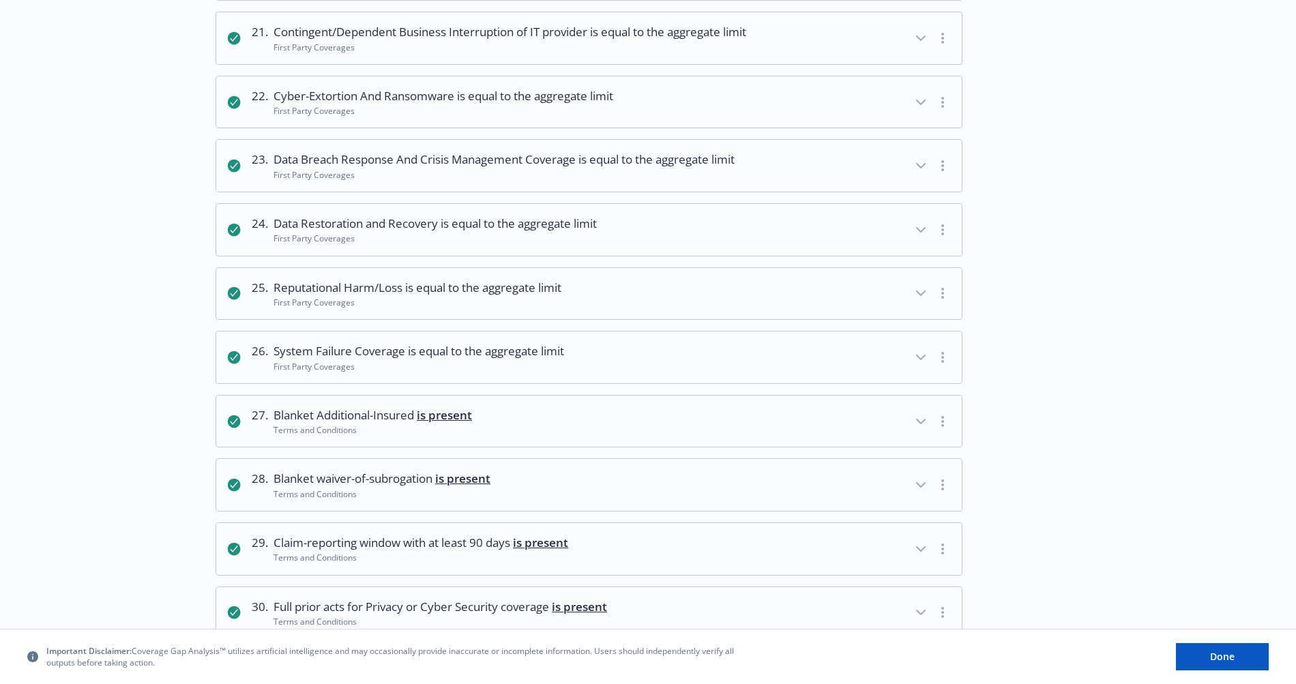
click at [296, 238] on div "First Party Coverages" at bounding box center [434, 239] width 323 height 12
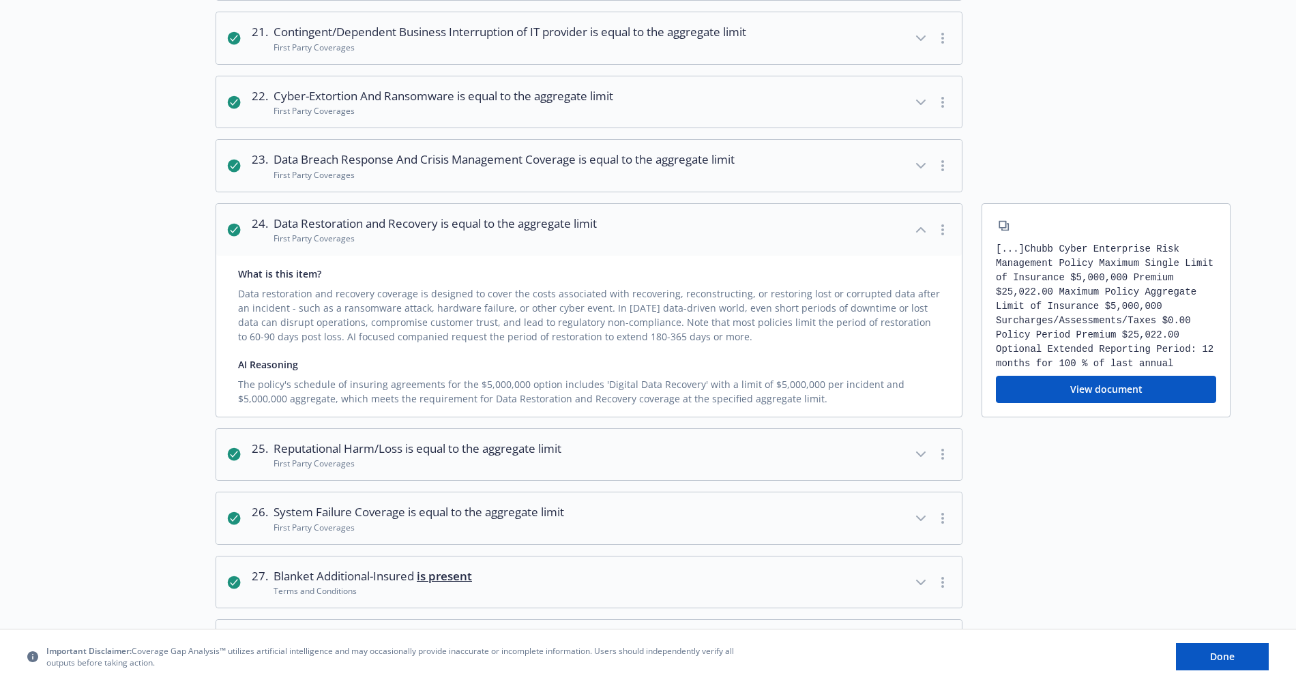
drag, startPoint x: 270, startPoint y: 238, endPoint x: 376, endPoint y: 237, distance: 106.4
click at [378, 237] on div "24 . Data Restoration and Recovery is equal to the aggregate limit First Party …" at bounding box center [424, 230] width 345 height 30
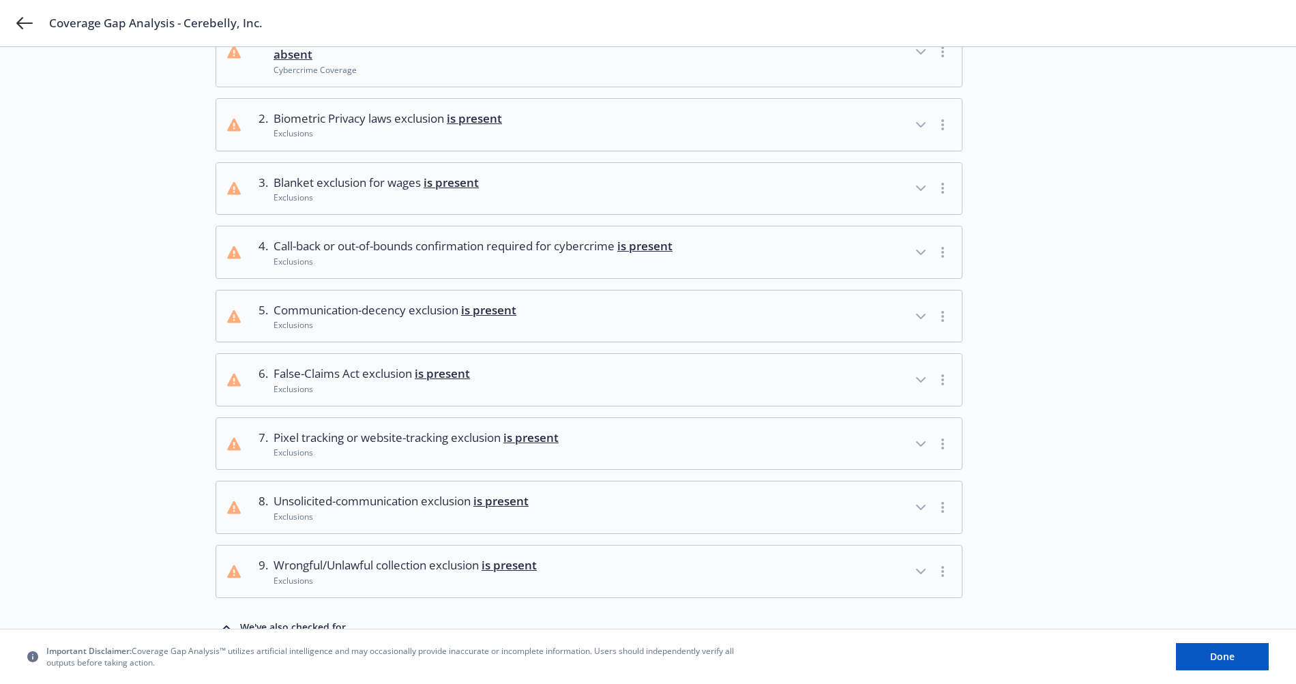
scroll to position [0, 0]
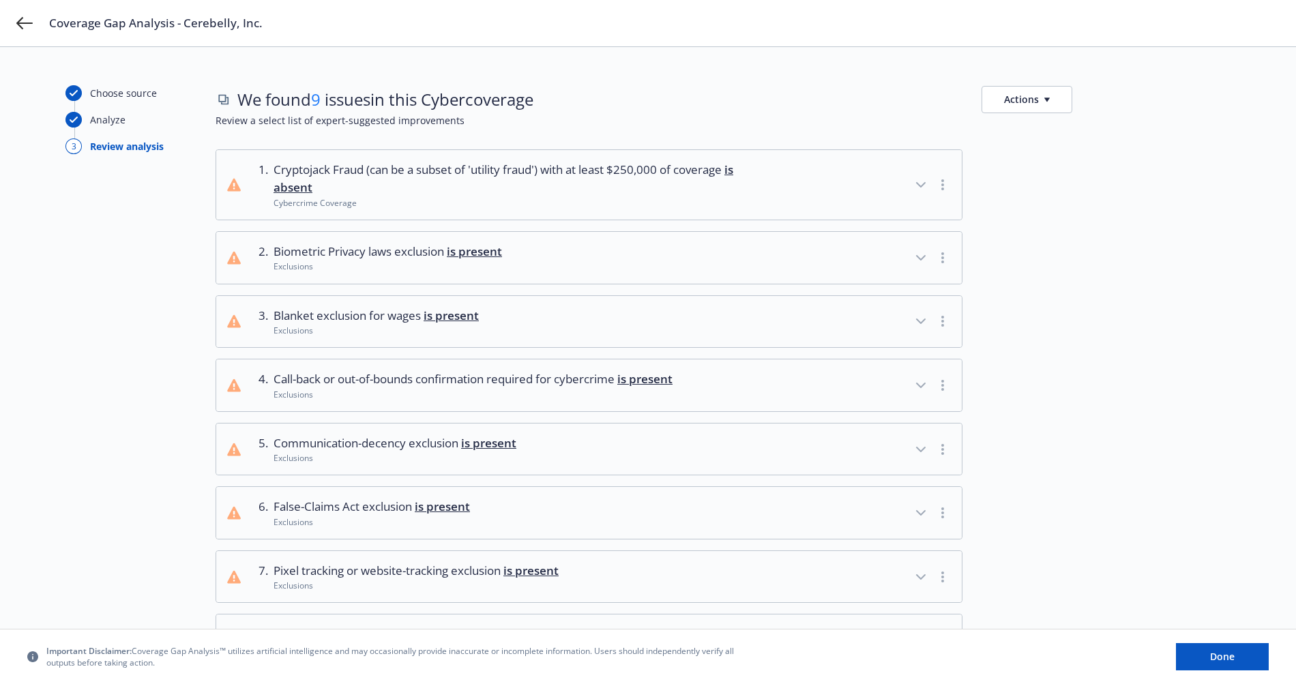
click at [1054, 97] on button "Actions" at bounding box center [1026, 99] width 91 height 27
click at [1067, 156] on link "Copy full list of what we’ve checked for" at bounding box center [1092, 157] width 220 height 27
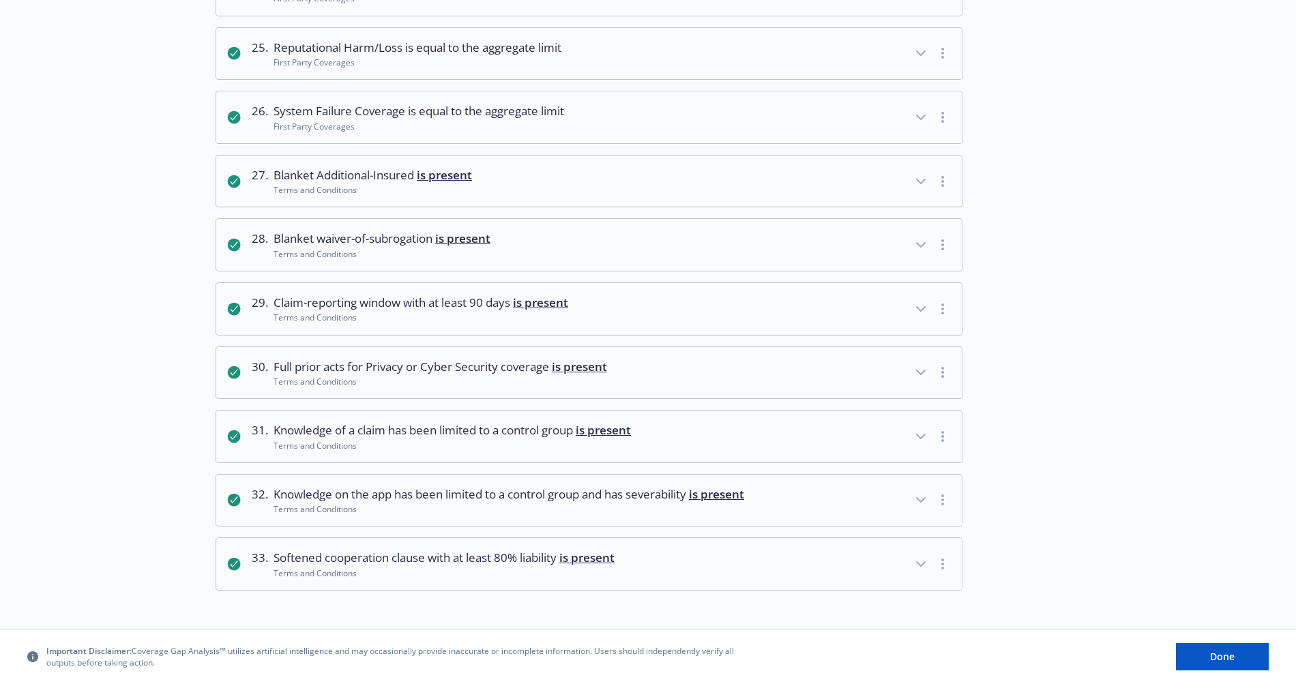
click at [441, 361] on span "Full prior acts for Privacy or Cyber Security coverage is present" at bounding box center [439, 367] width 333 height 18
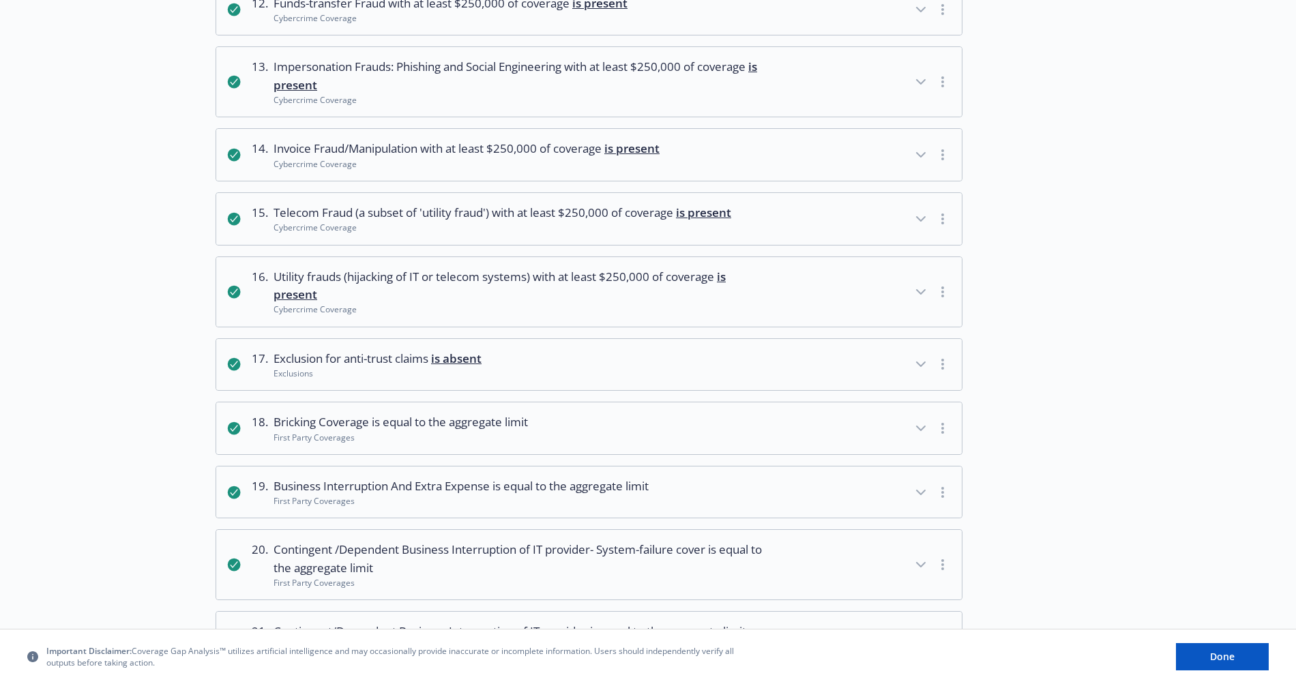
scroll to position [938, 0]
click at [166, 225] on div "Choose source Analyze 3 Review analysis" at bounding box center [140, 375] width 150 height 2456
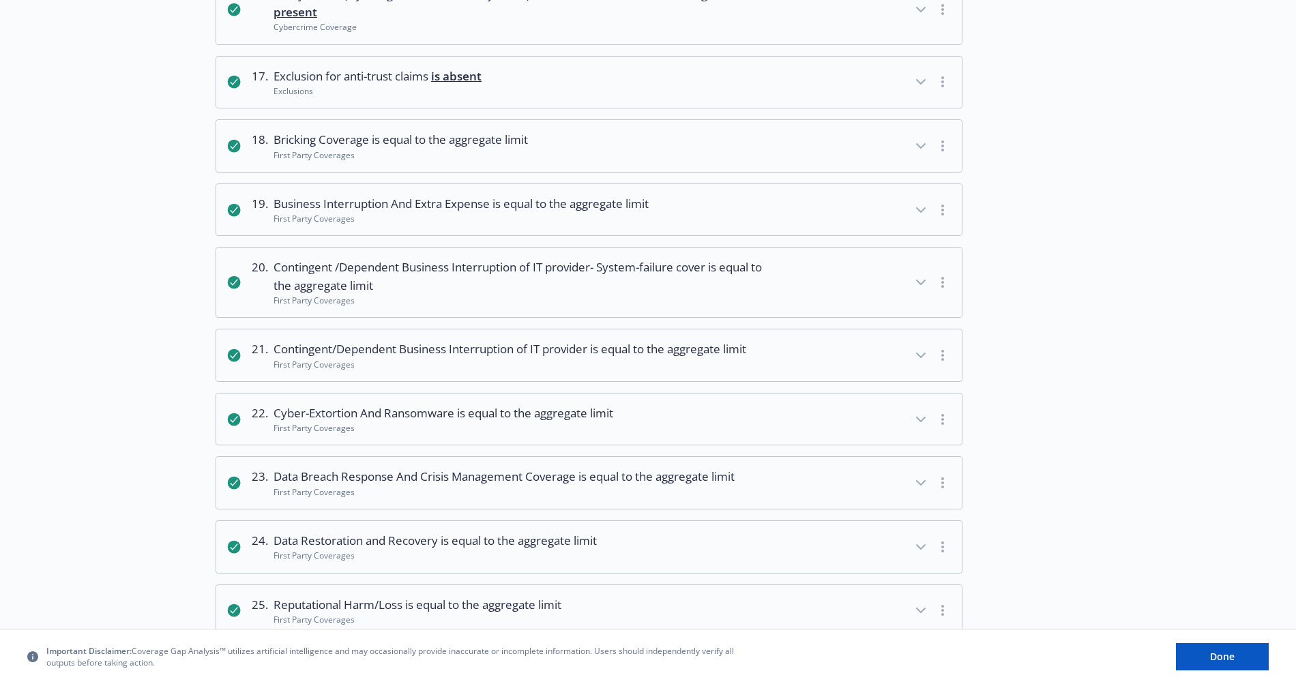
scroll to position [1222, 0]
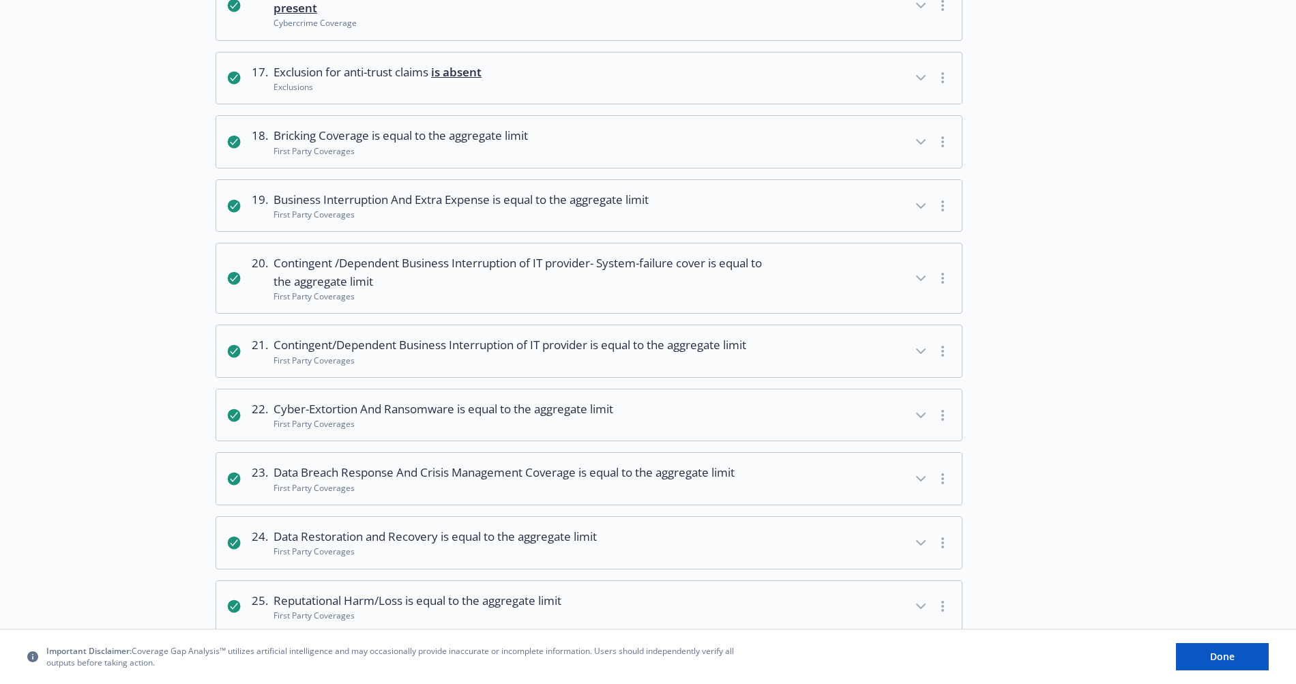
click at [685, 357] on div "First Party Coverages" at bounding box center [509, 361] width 473 height 12
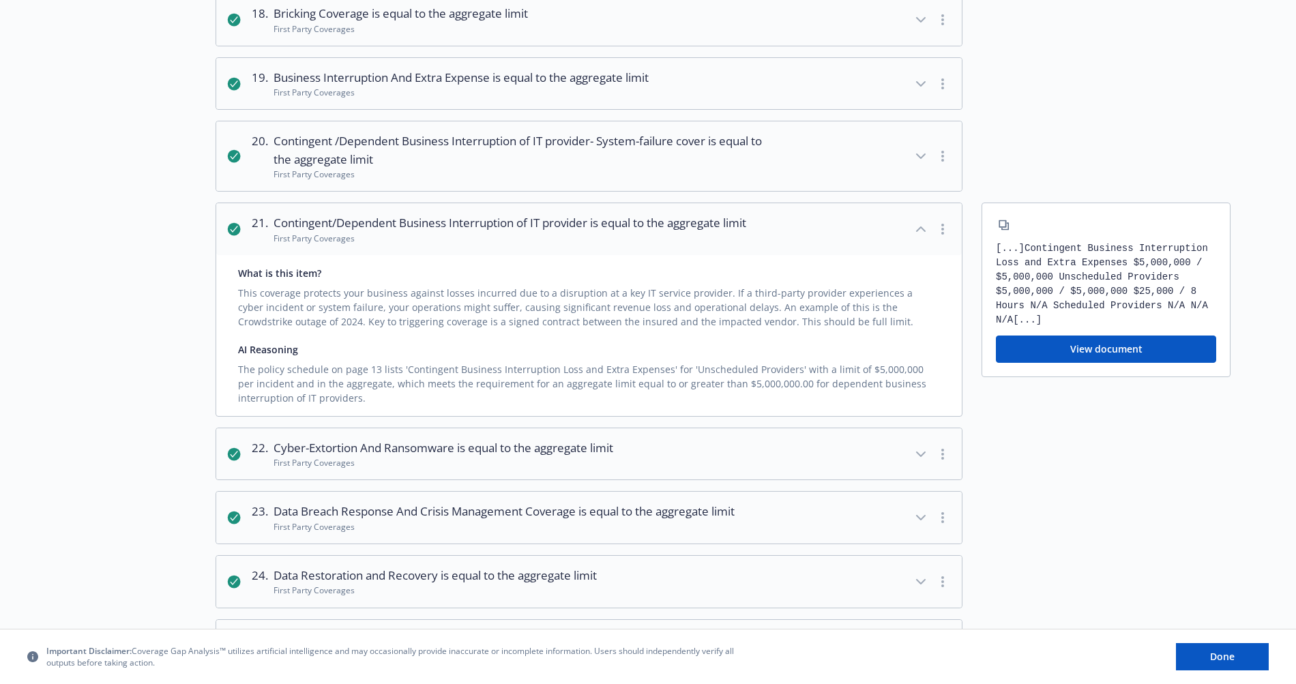
scroll to position [1345, 0]
click at [573, 169] on div "First Party Coverages" at bounding box center [521, 174] width 496 height 12
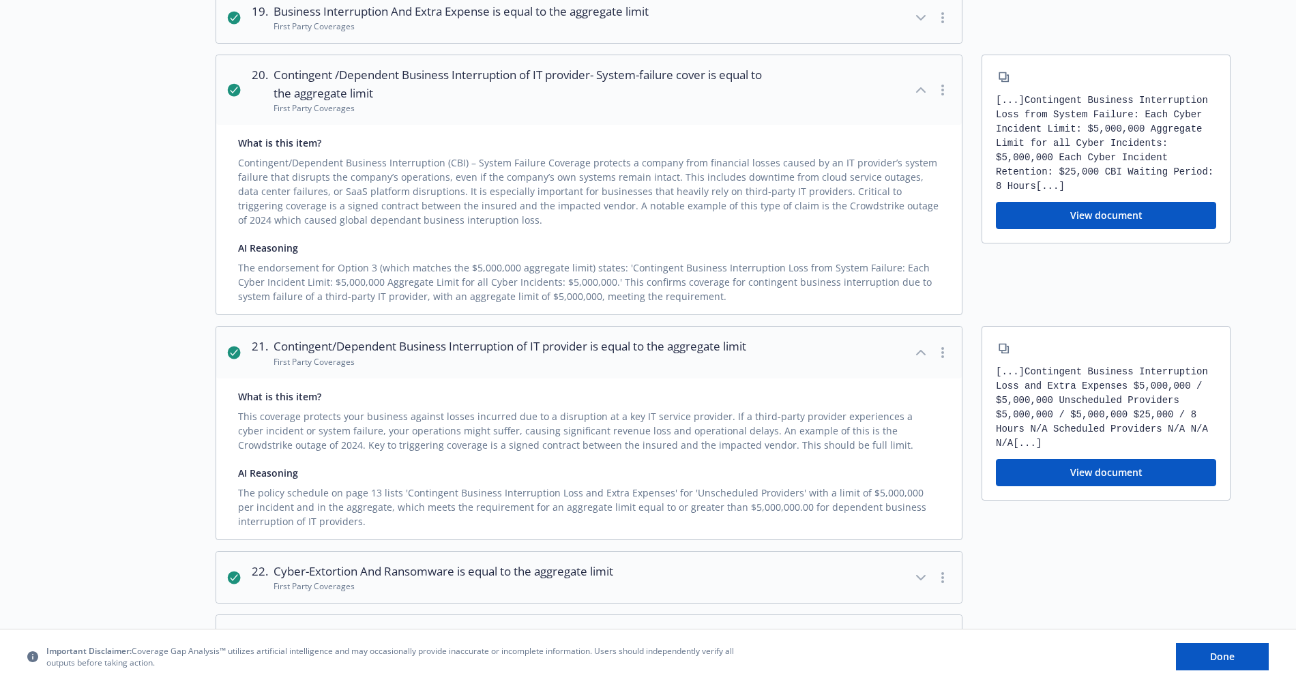
scroll to position [1411, 0]
drag, startPoint x: 621, startPoint y: 268, endPoint x: 881, endPoint y: 267, distance: 260.5
click at [881, 267] on div "The endorsement for Option 3 (which matches the $5,000,000 aggregate limit) sta…" at bounding box center [589, 278] width 702 height 48
copy div "Contingent Business Interruption Loss from System Failure"
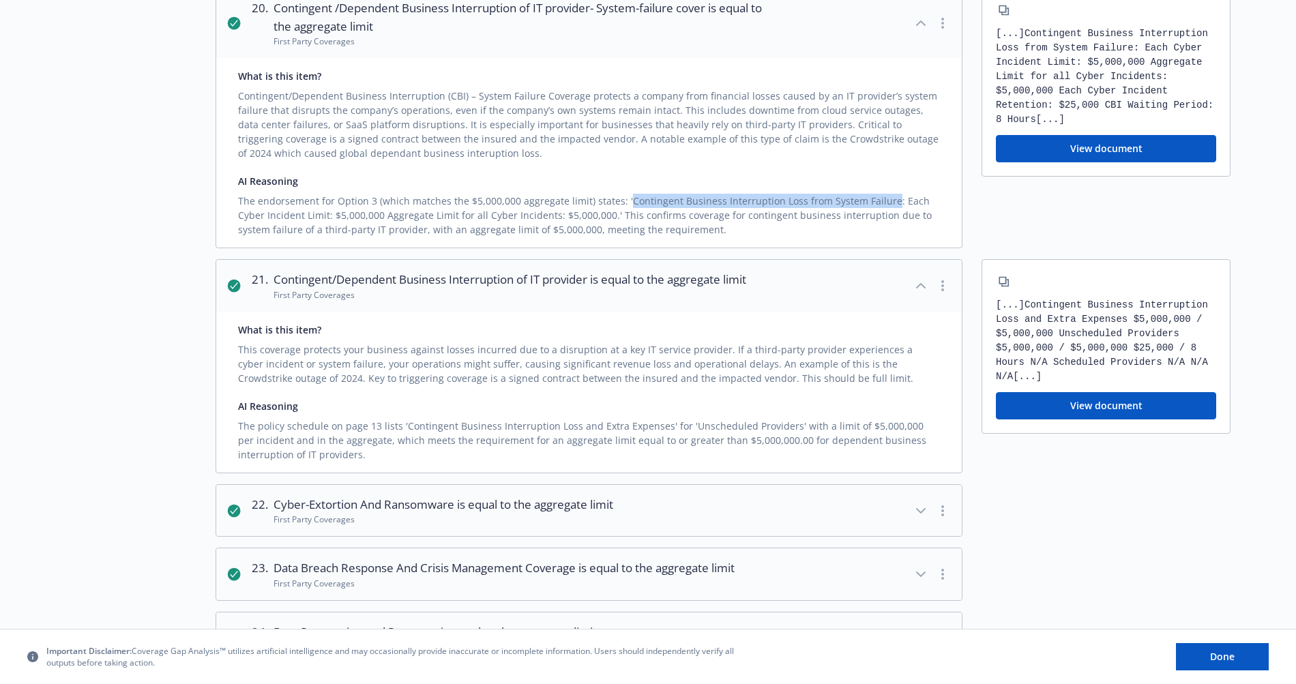
scroll to position [1470, 0]
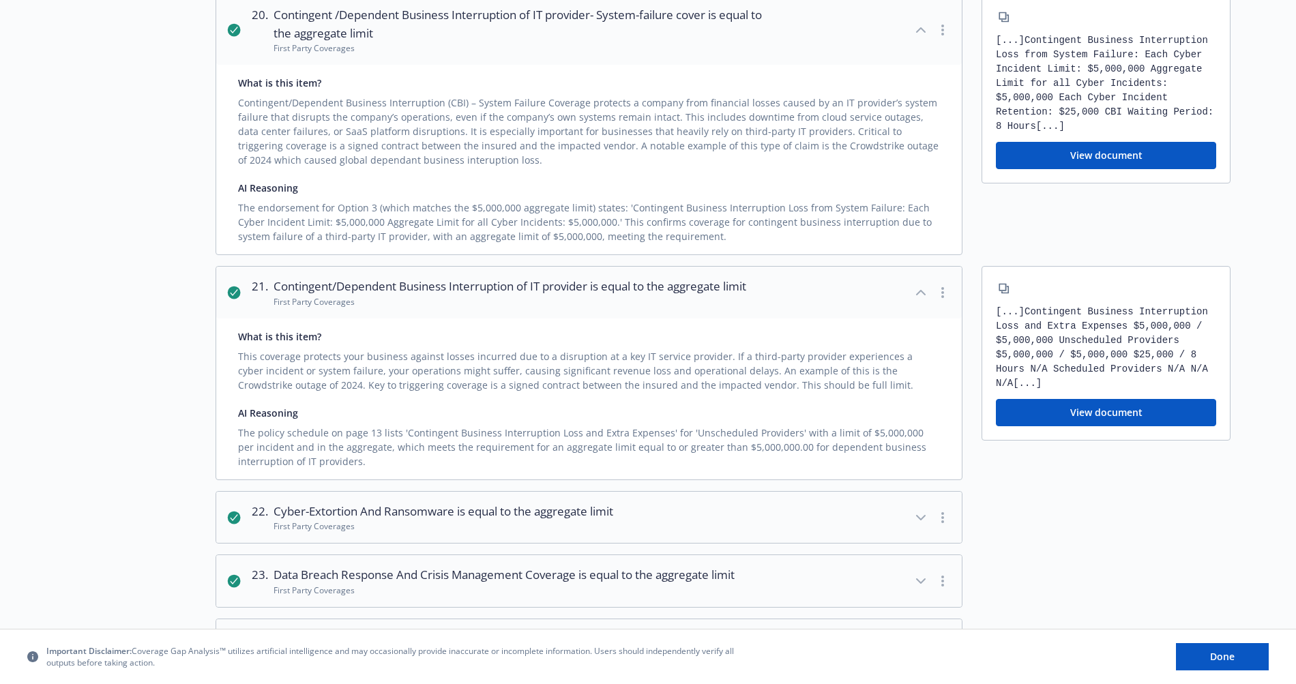
click at [1082, 328] on div "[...] Contingent Business Interruption Loss and Extra Expenses $5,000,000 / $5,…" at bounding box center [1106, 348] width 220 height 86
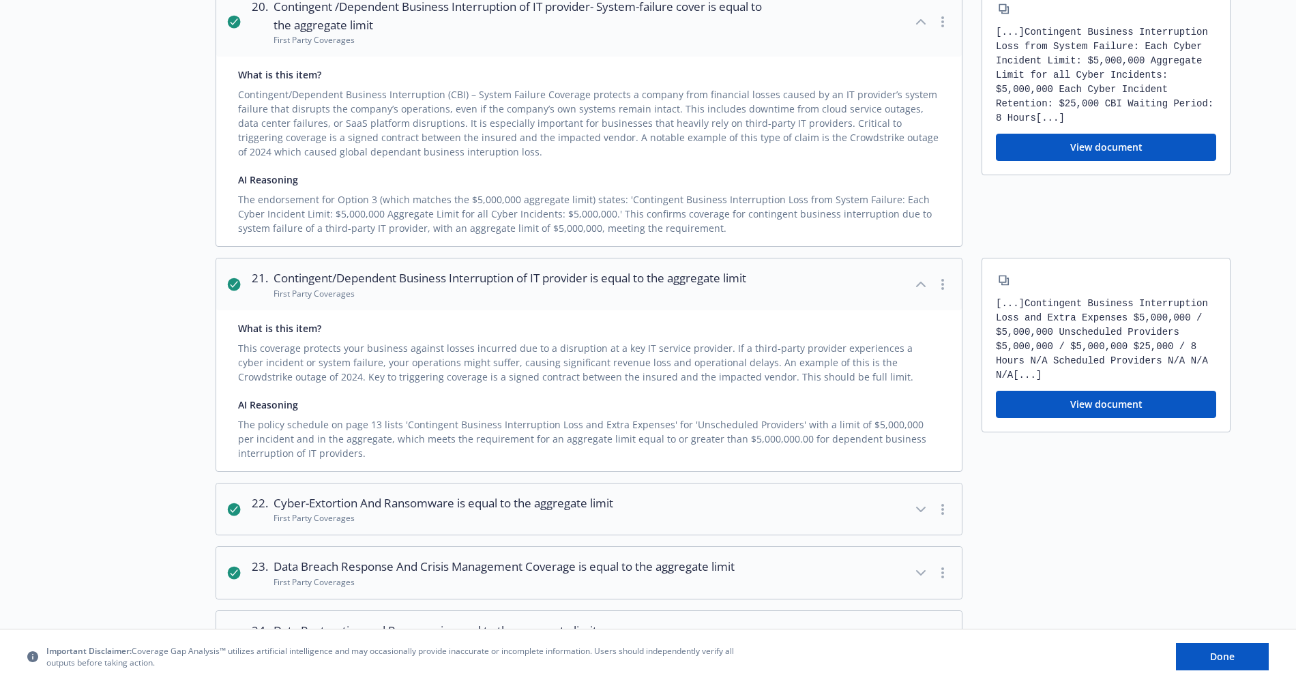
scroll to position [1479, 0]
drag, startPoint x: 1056, startPoint y: 331, endPoint x: 1140, endPoint y: 374, distance: 93.6
click at [1140, 374] on div "[...] Contingent Business Interruption Loss and Extra Expenses $5,000,000 / $5,…" at bounding box center [1106, 339] width 220 height 86
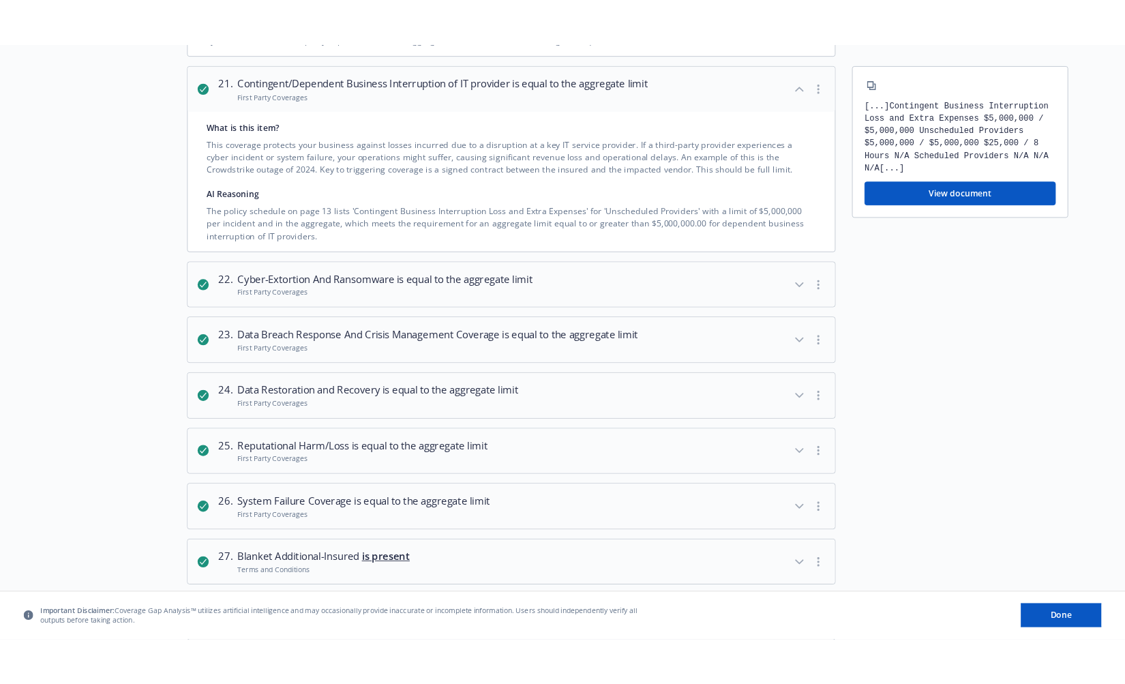
scroll to position [1712, 0]
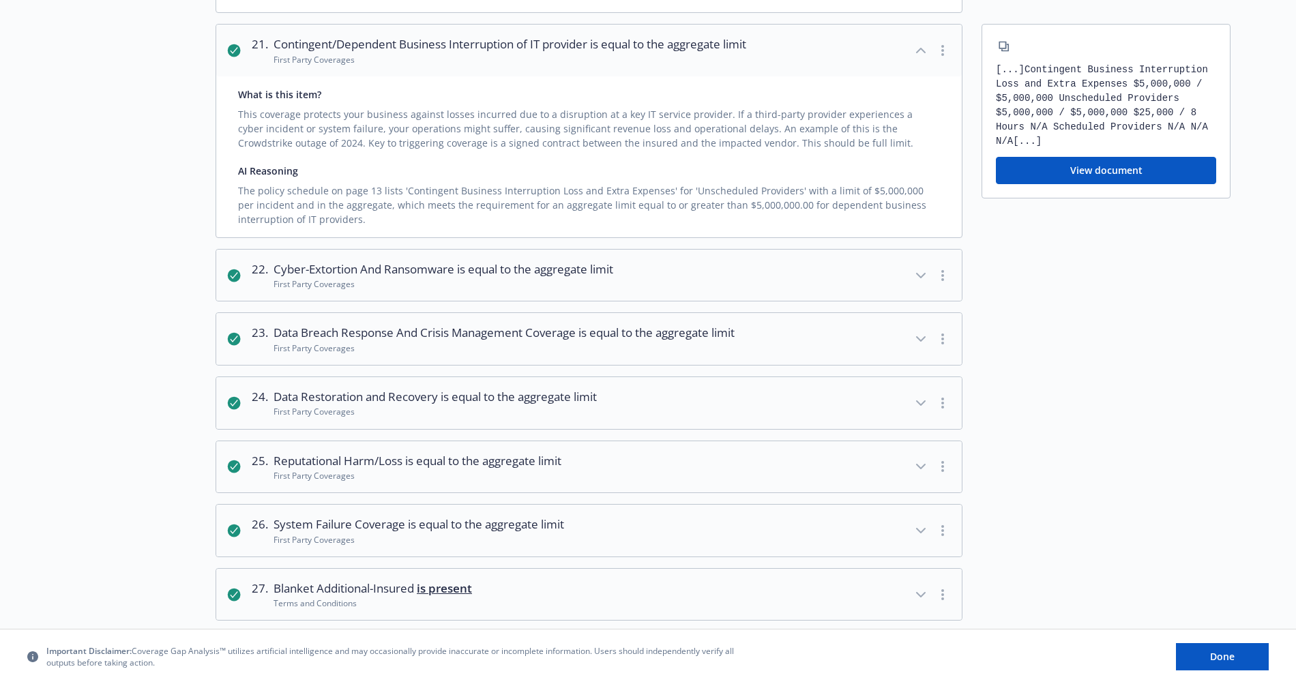
click at [1101, 173] on button "View document" at bounding box center [1106, 170] width 220 height 27
